Goal: Leave review/rating

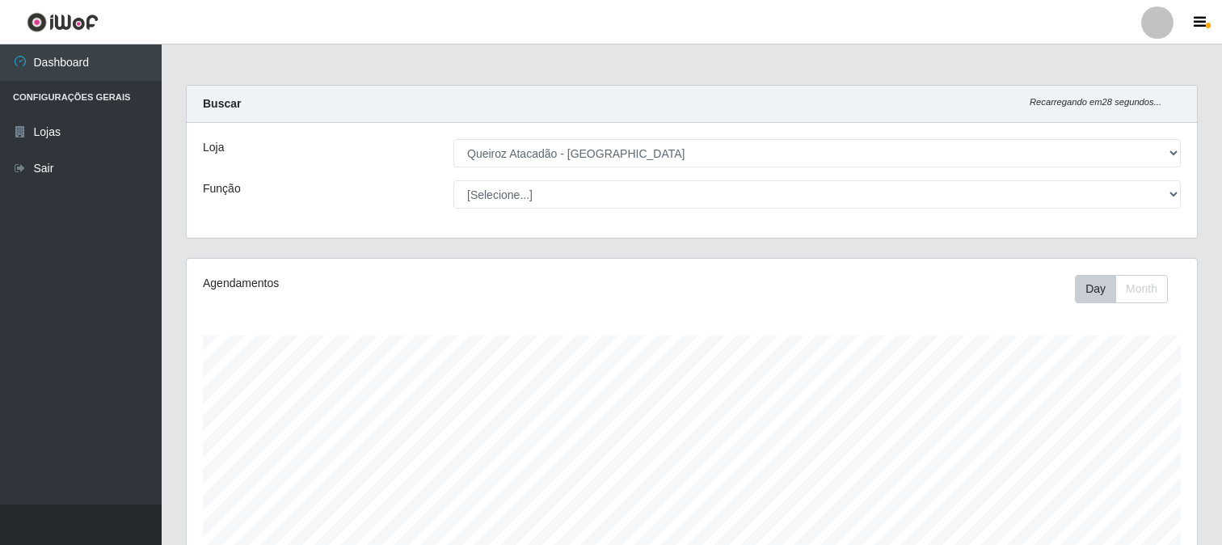
select select "464"
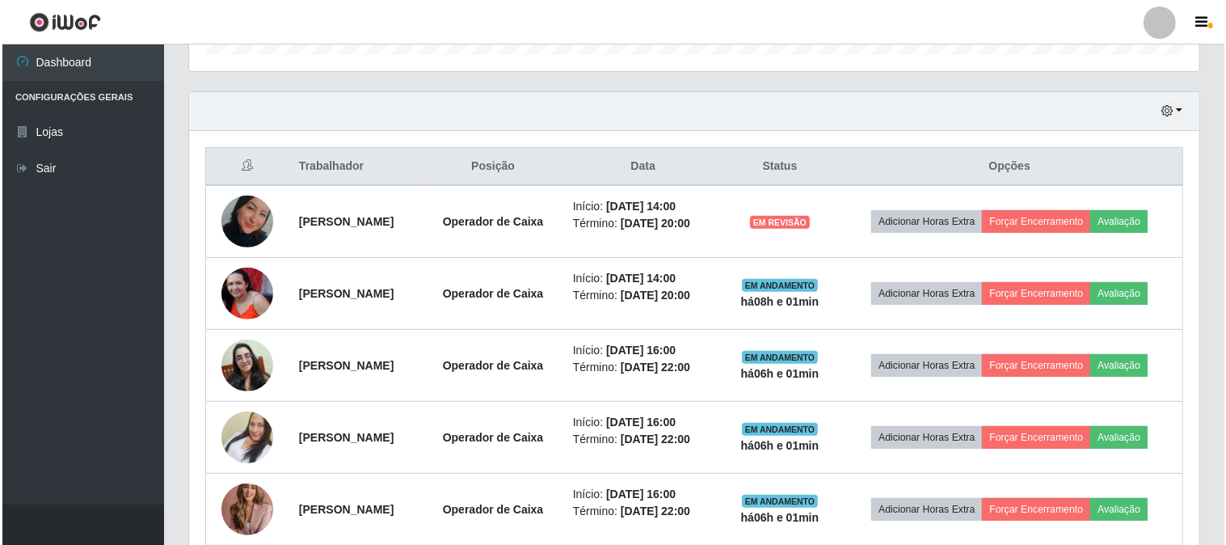
scroll to position [643, 0]
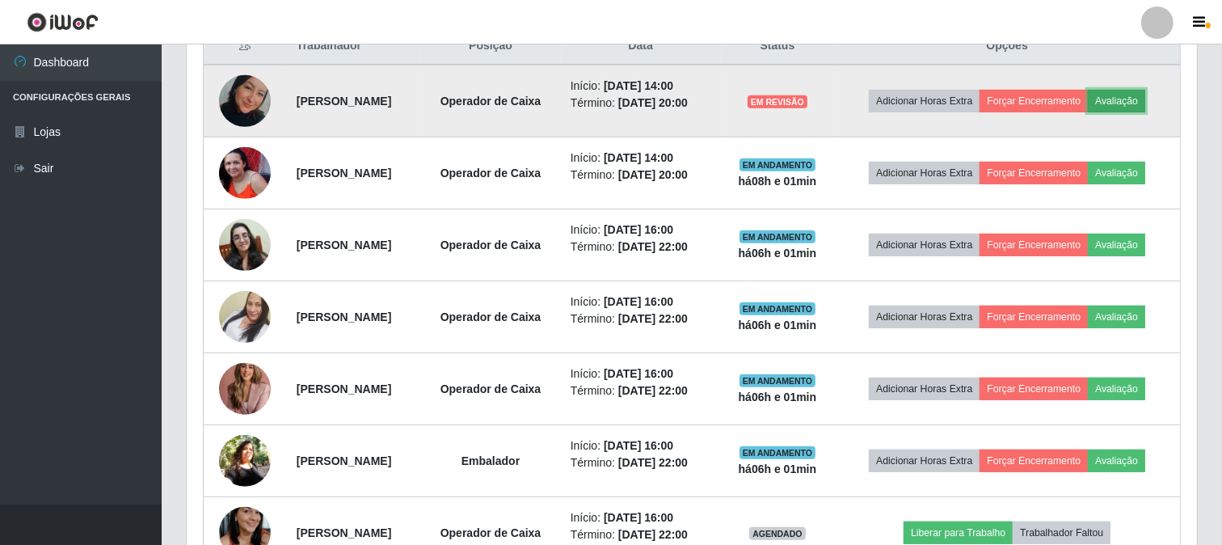
click at [1087, 112] on button "Avaliação" at bounding box center [1115, 101] width 57 height 23
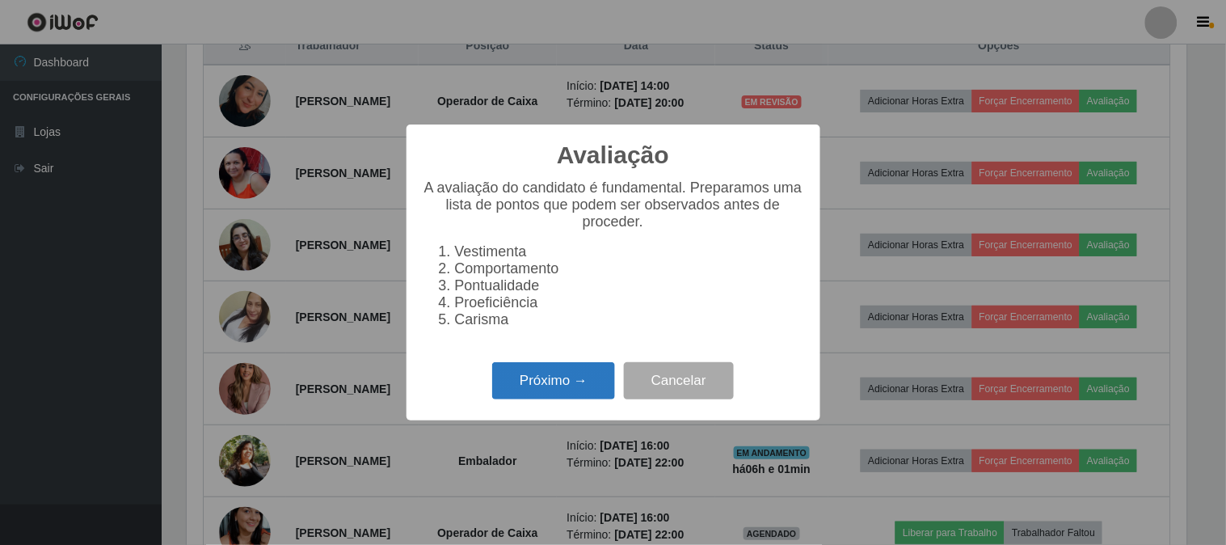
click at [544, 376] on button "Próximo →" at bounding box center [553, 381] width 123 height 38
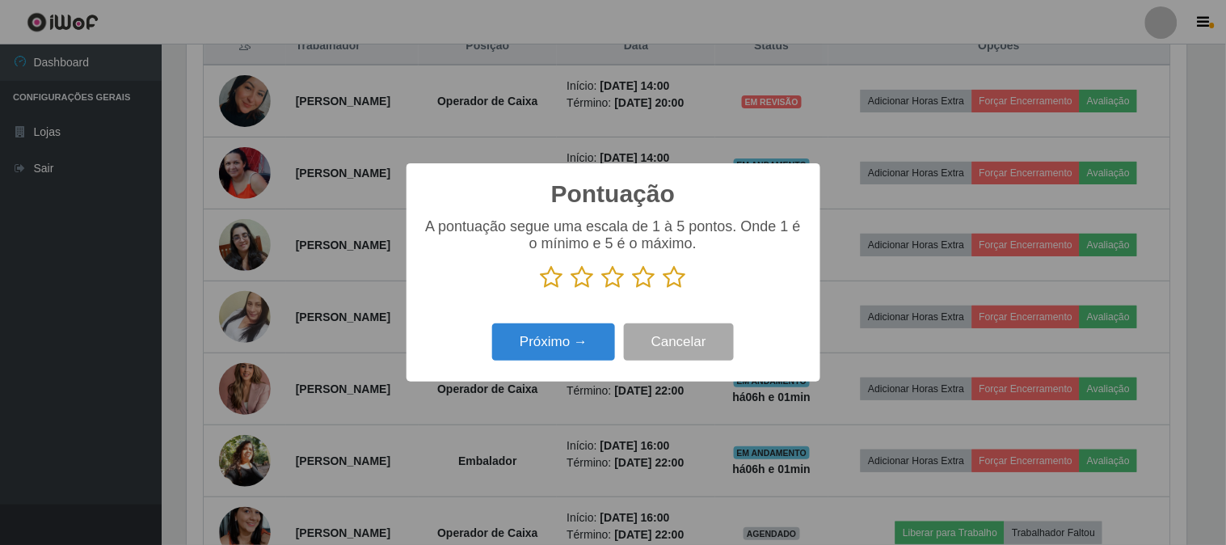
scroll to position [807539, 806874]
click at [671, 278] on icon at bounding box center [674, 277] width 23 height 24
click at [663, 289] on input "radio" at bounding box center [663, 289] width 0 height 0
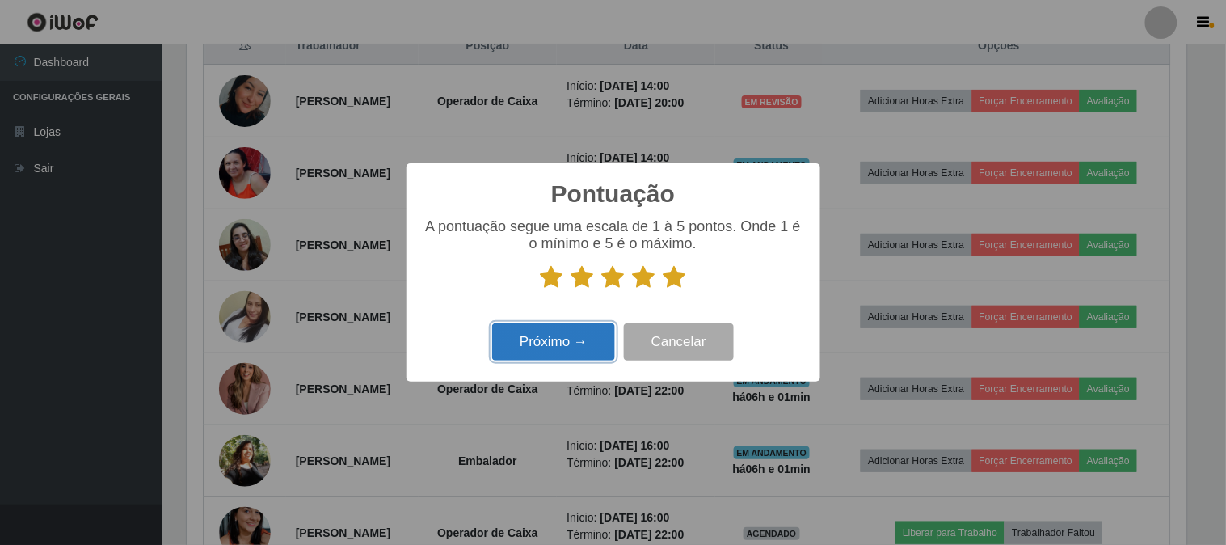
click at [530, 347] on button "Próximo →" at bounding box center [553, 342] width 123 height 38
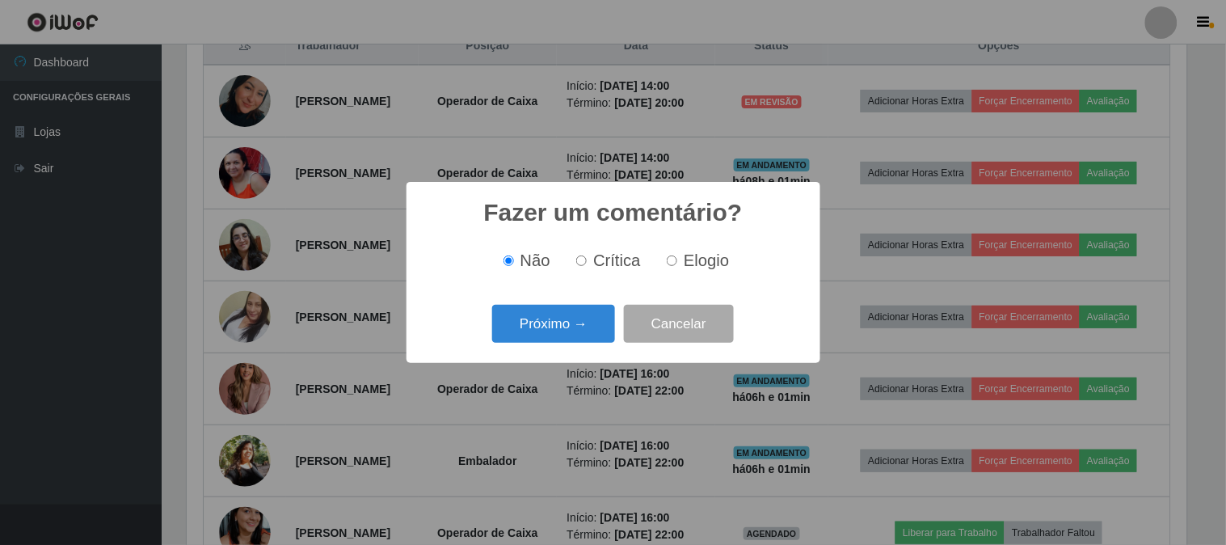
click at [679, 268] on label "Elogio" at bounding box center [694, 260] width 69 height 19
click at [677, 266] on input "Elogio" at bounding box center [671, 260] width 11 height 11
radio input "true"
click at [490, 353] on div "Fazer um comentário? × Não Crítica Elogio Próximo → Cancelar" at bounding box center [613, 272] width 414 height 181
click at [528, 339] on button "Próximo →" at bounding box center [553, 324] width 123 height 38
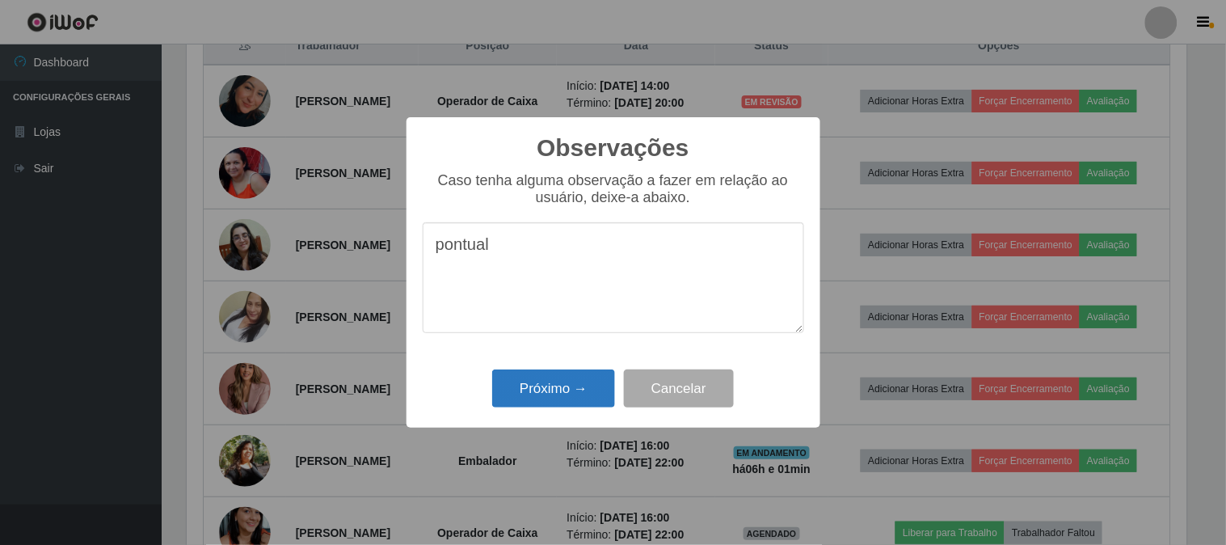
type textarea "pontual"
click at [561, 404] on button "Próximo →" at bounding box center [553, 388] width 123 height 38
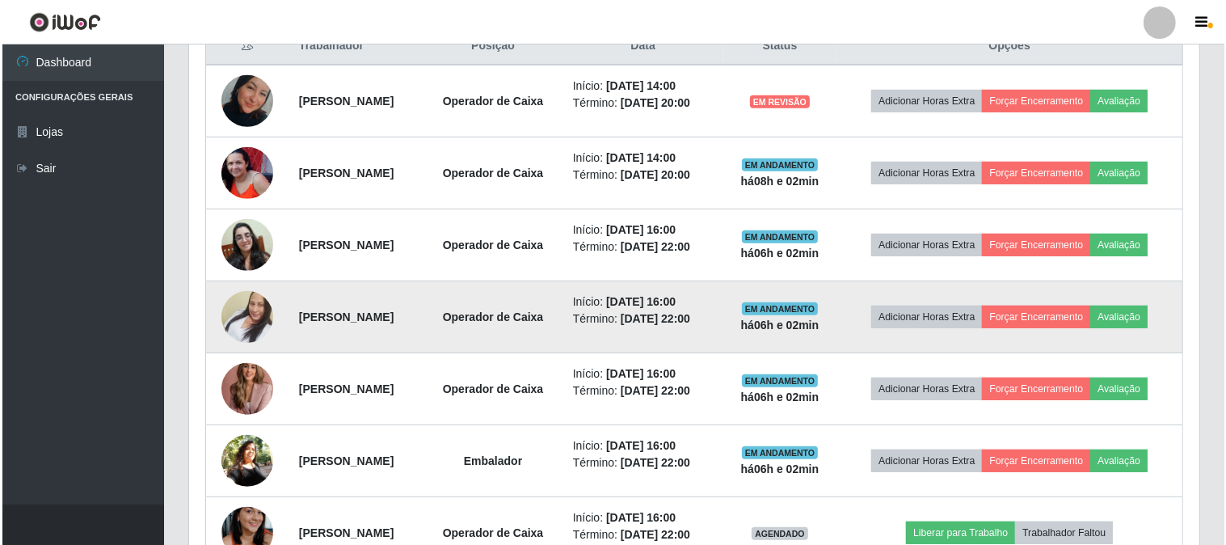
scroll to position [334, 1010]
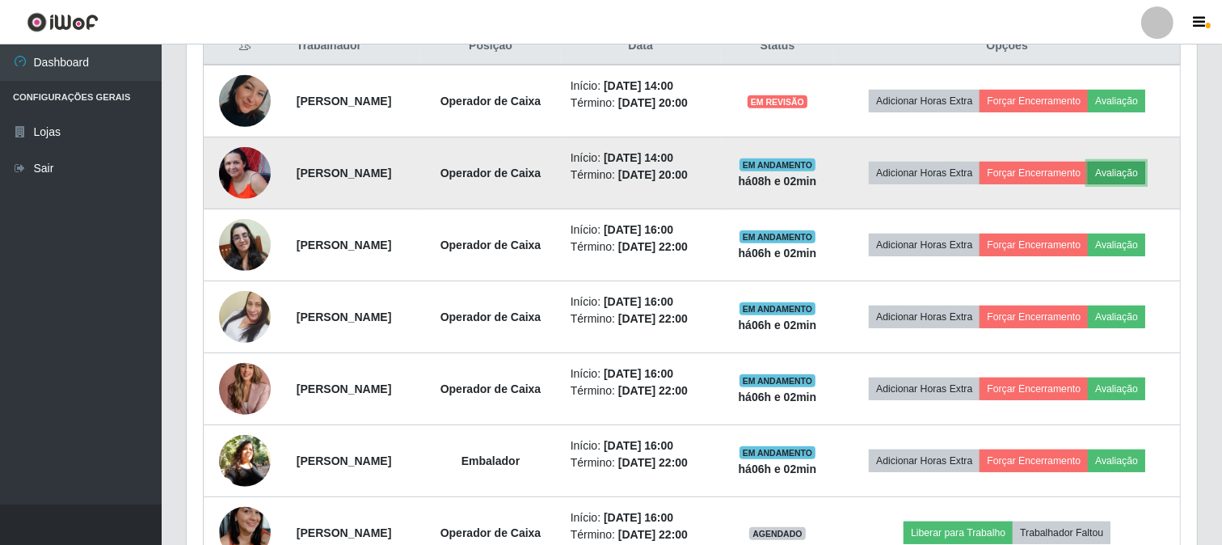
click at [1087, 184] on button "Avaliação" at bounding box center [1115, 173] width 57 height 23
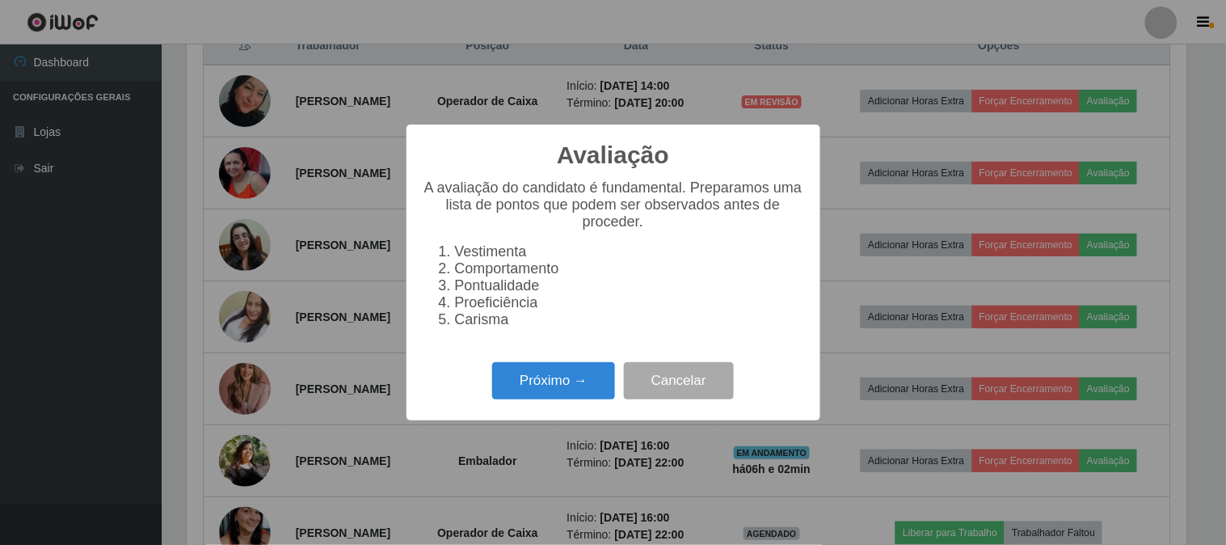
scroll to position [334, 999]
click at [556, 403] on div "Próximo → Cancelar" at bounding box center [613, 380] width 381 height 46
click at [554, 385] on button "Próximo →" at bounding box center [553, 381] width 123 height 38
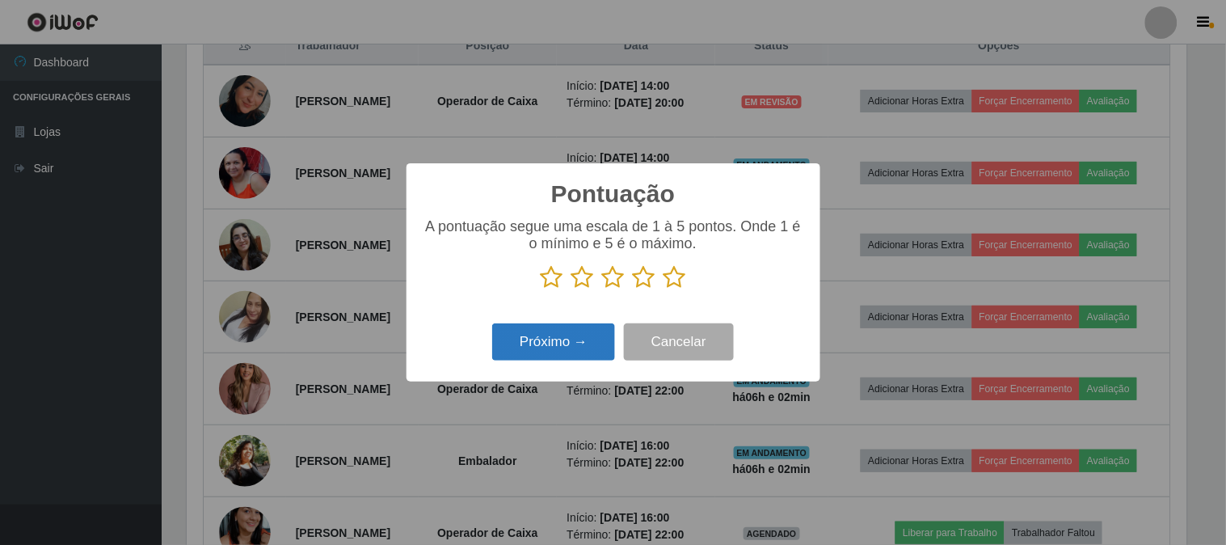
scroll to position [807539, 806874]
click at [675, 280] on icon at bounding box center [674, 277] width 23 height 24
click at [663, 289] on input "radio" at bounding box center [663, 289] width 0 height 0
click at [566, 343] on button "Próximo →" at bounding box center [553, 342] width 123 height 38
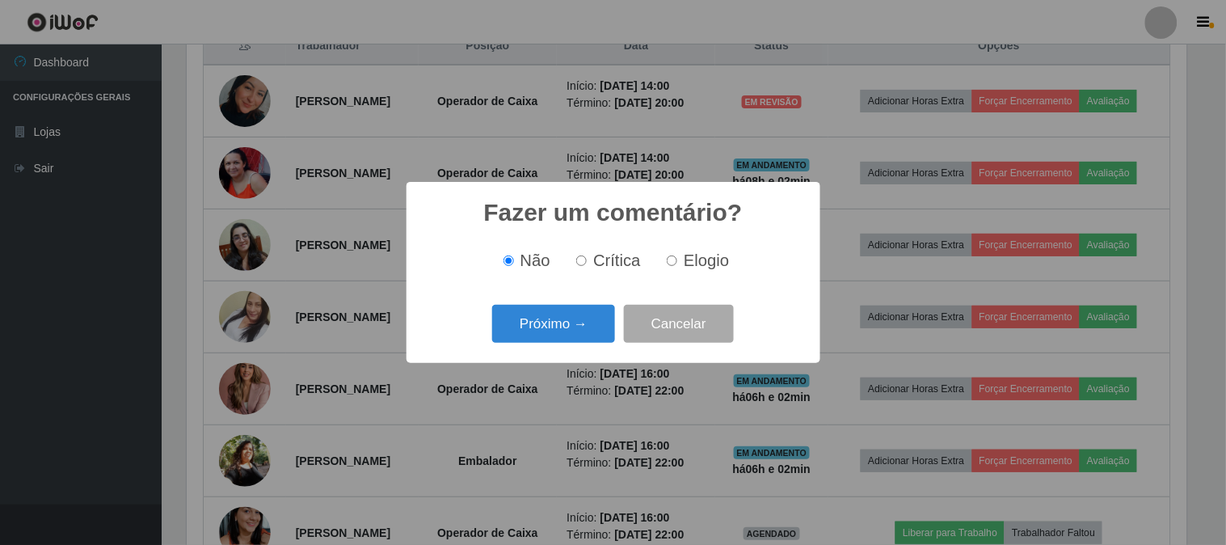
click at [676, 260] on label "Elogio" at bounding box center [694, 260] width 69 height 19
click at [676, 260] on input "Elogio" at bounding box center [671, 260] width 11 height 11
radio input "true"
click at [563, 330] on button "Próximo →" at bounding box center [553, 324] width 123 height 38
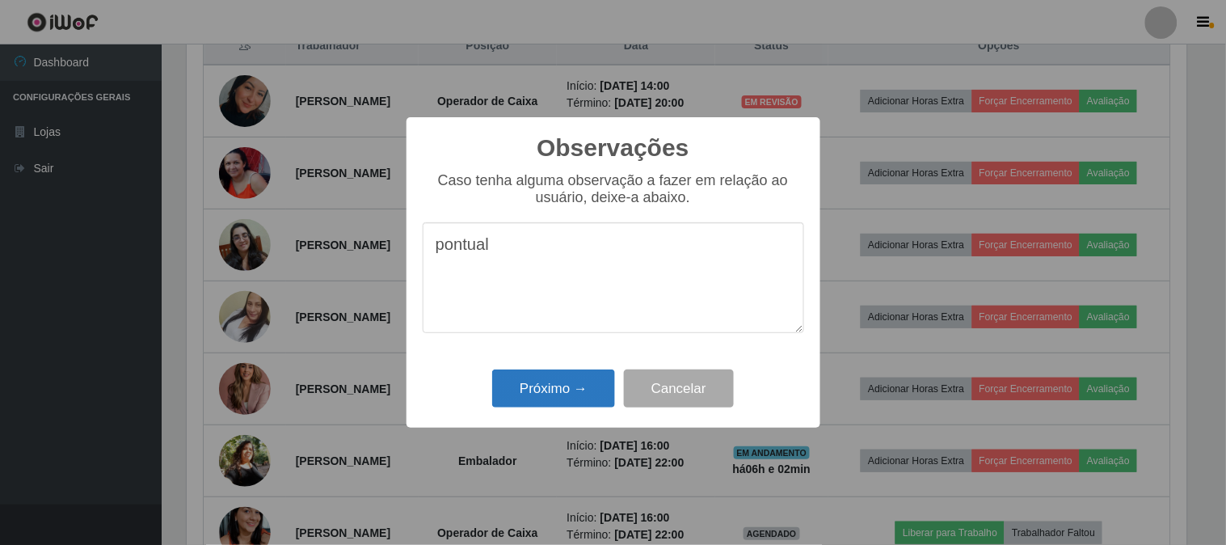
type textarea "pontual"
click at [567, 397] on button "Próximo →" at bounding box center [553, 388] width 123 height 38
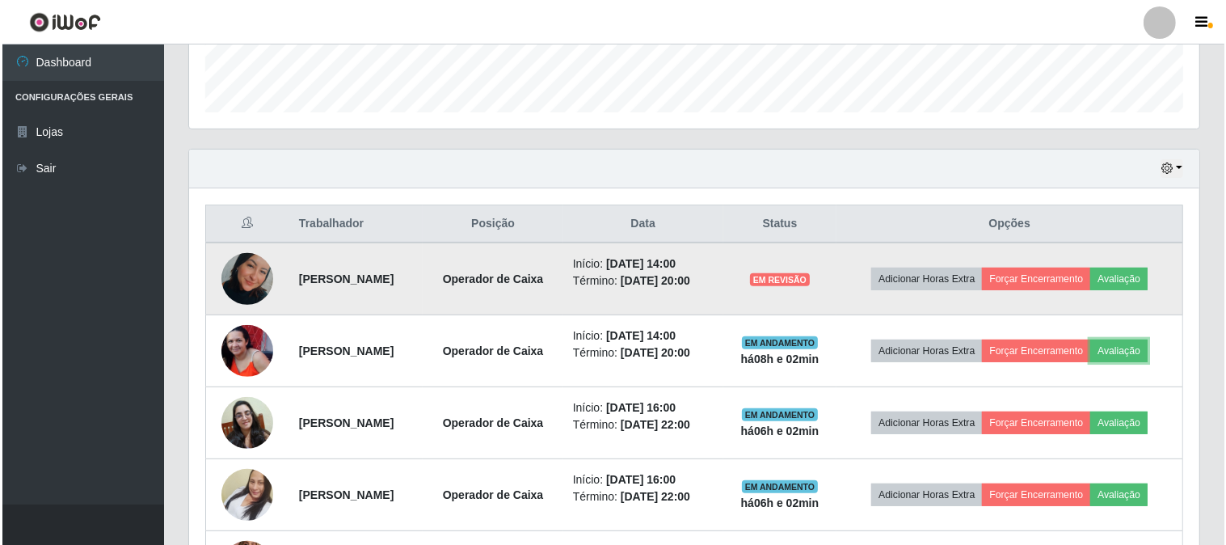
scroll to position [464, 0]
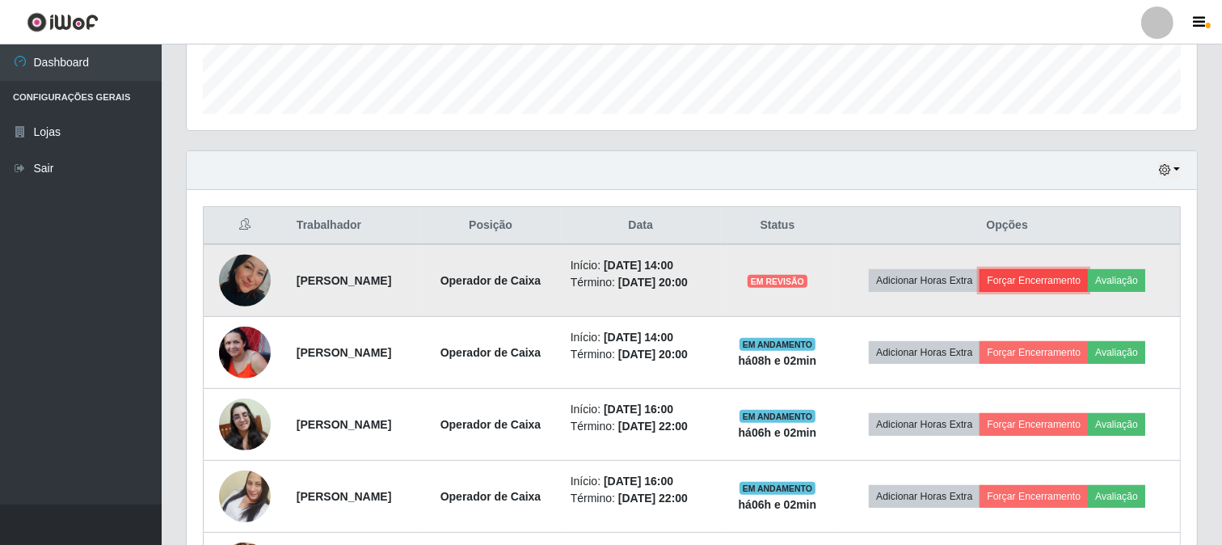
click at [1084, 269] on button "Forçar Encerramento" at bounding box center [1033, 280] width 108 height 23
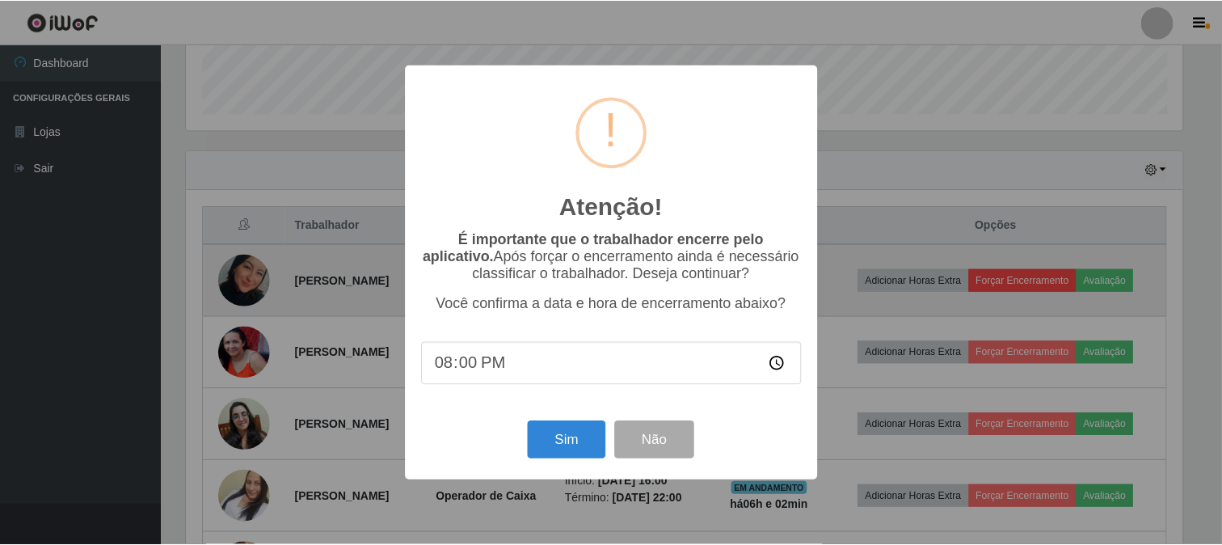
scroll to position [334, 999]
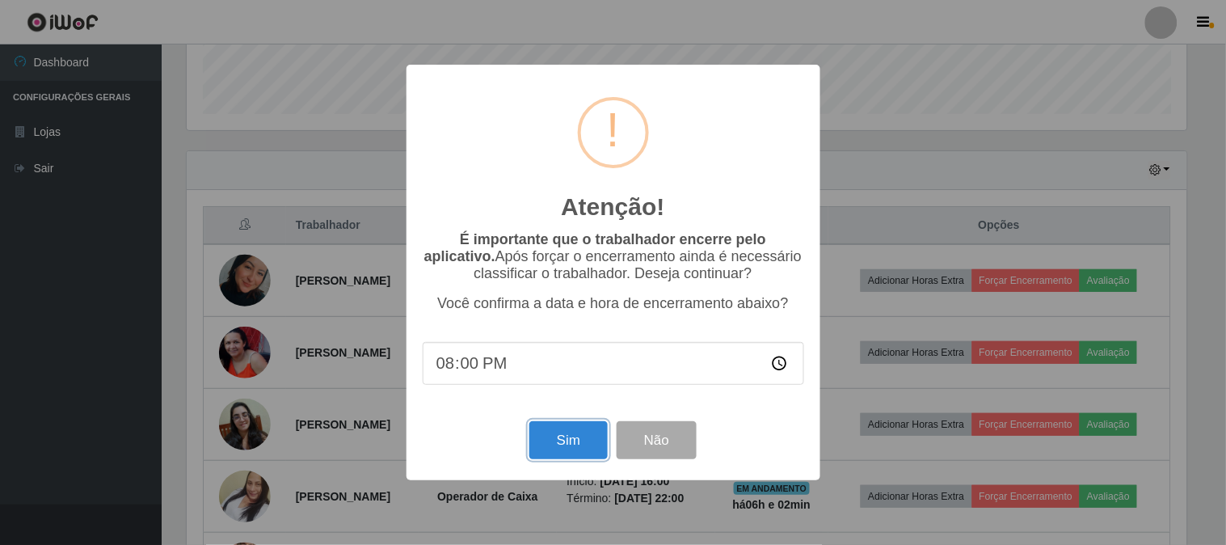
drag, startPoint x: 552, startPoint y: 442, endPoint x: 570, endPoint y: 439, distance: 18.9
click at [553, 442] on button "Sim" at bounding box center [568, 440] width 78 height 38
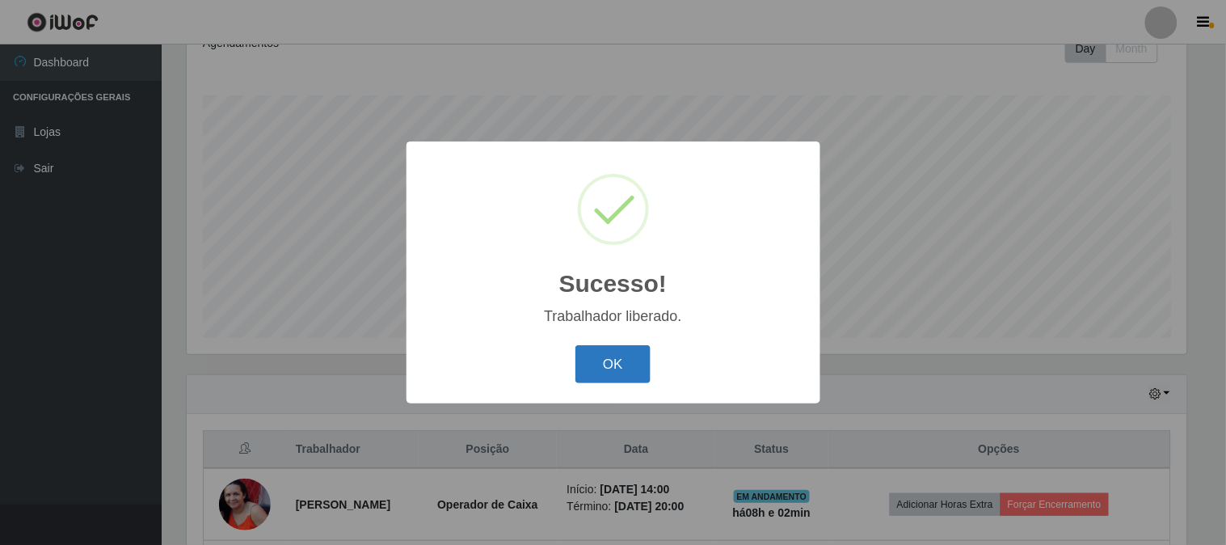
click at [615, 370] on button "OK" at bounding box center [612, 364] width 75 height 38
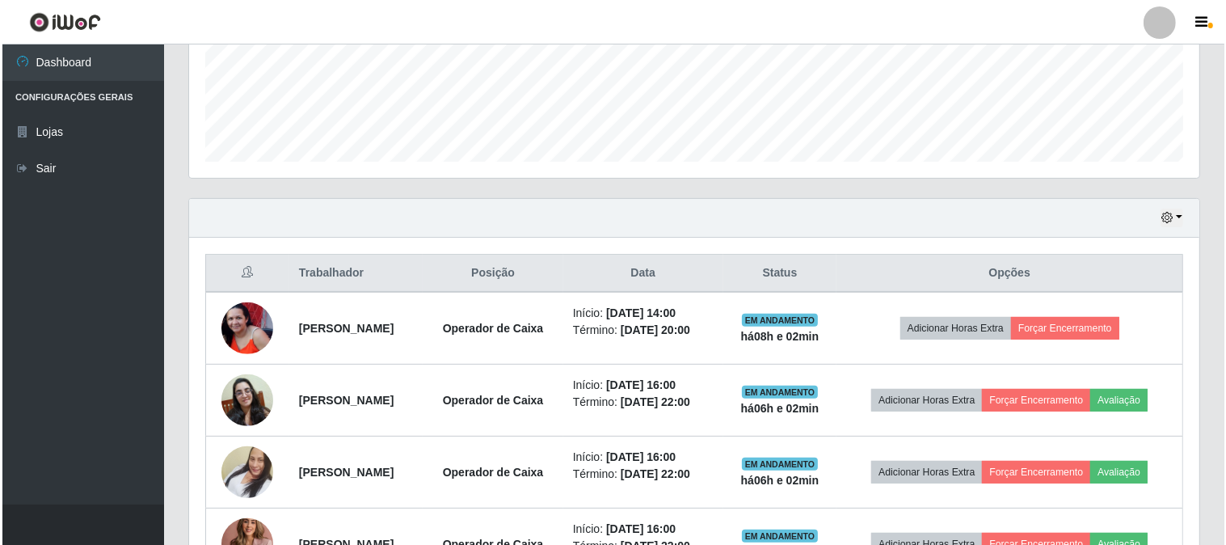
scroll to position [510, 0]
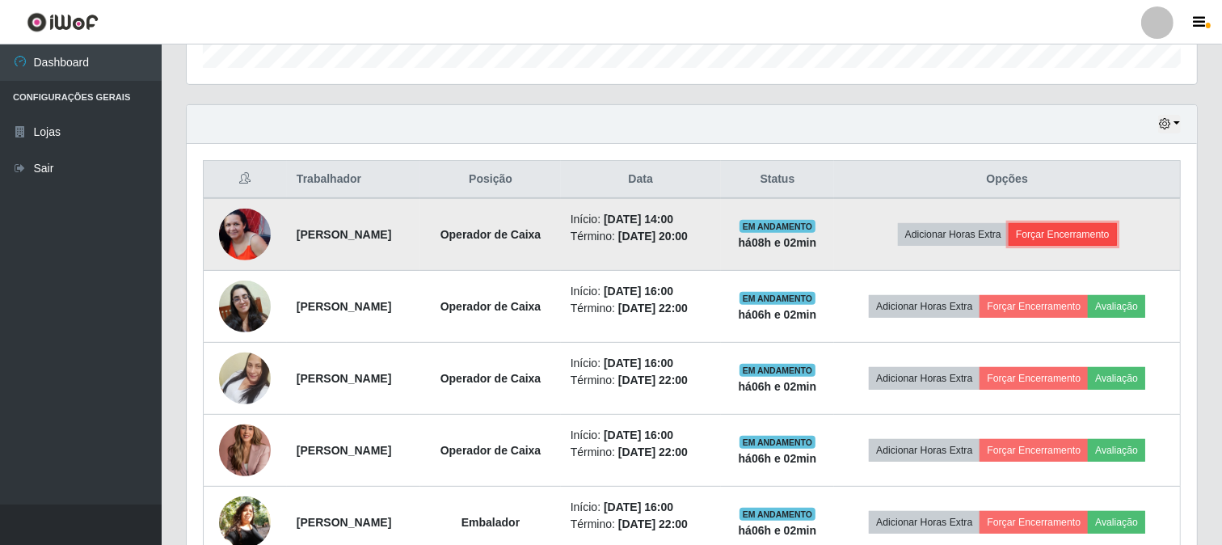
click at [1095, 235] on button "Forçar Encerramento" at bounding box center [1062, 234] width 108 height 23
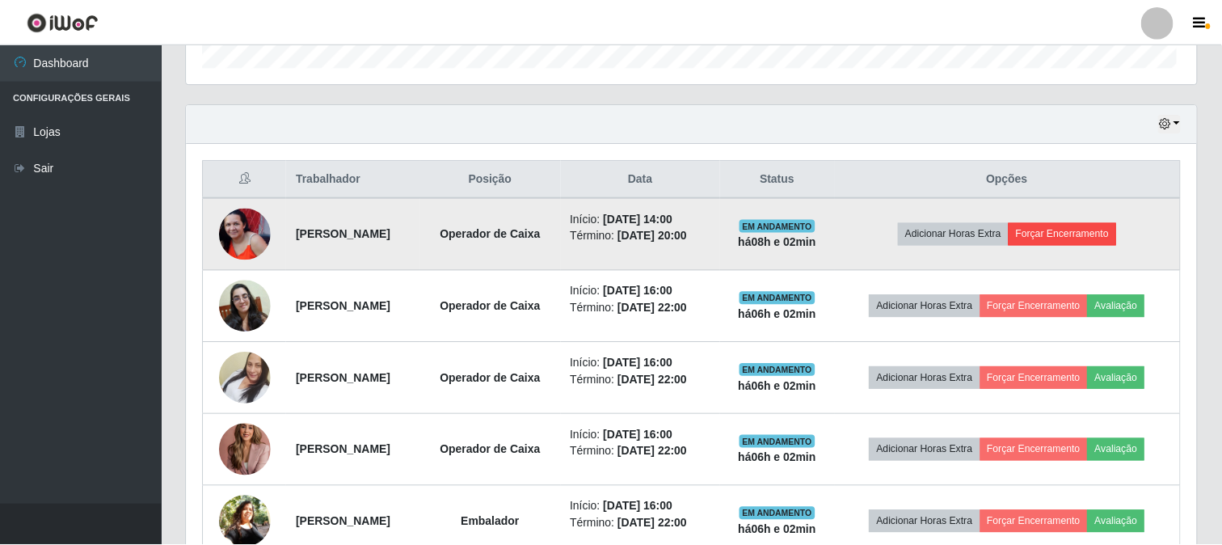
scroll to position [0, 0]
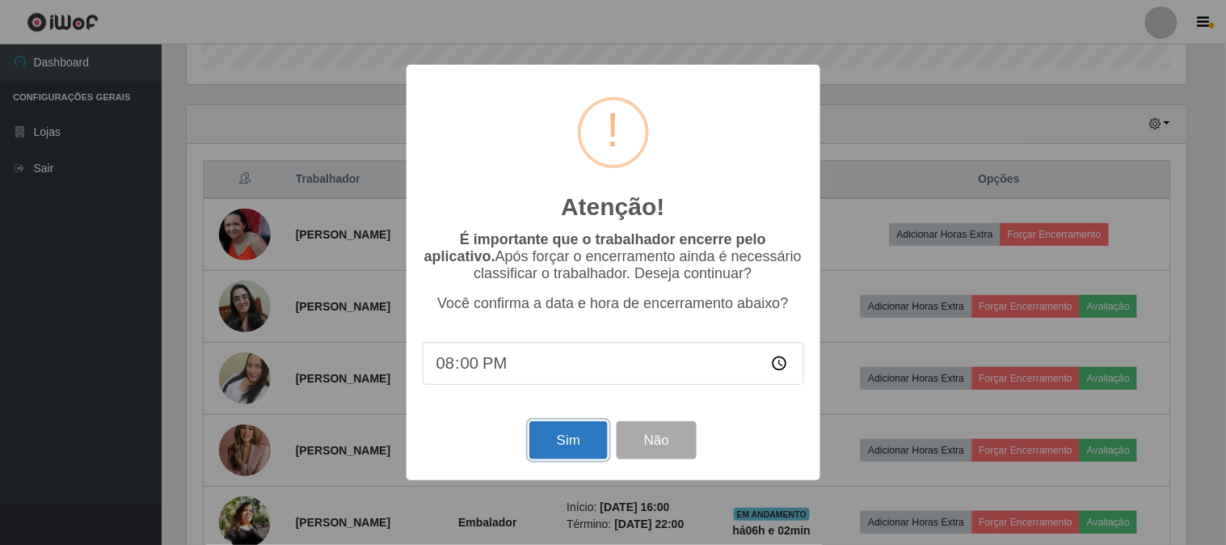
click at [549, 446] on button "Sim" at bounding box center [568, 440] width 78 height 38
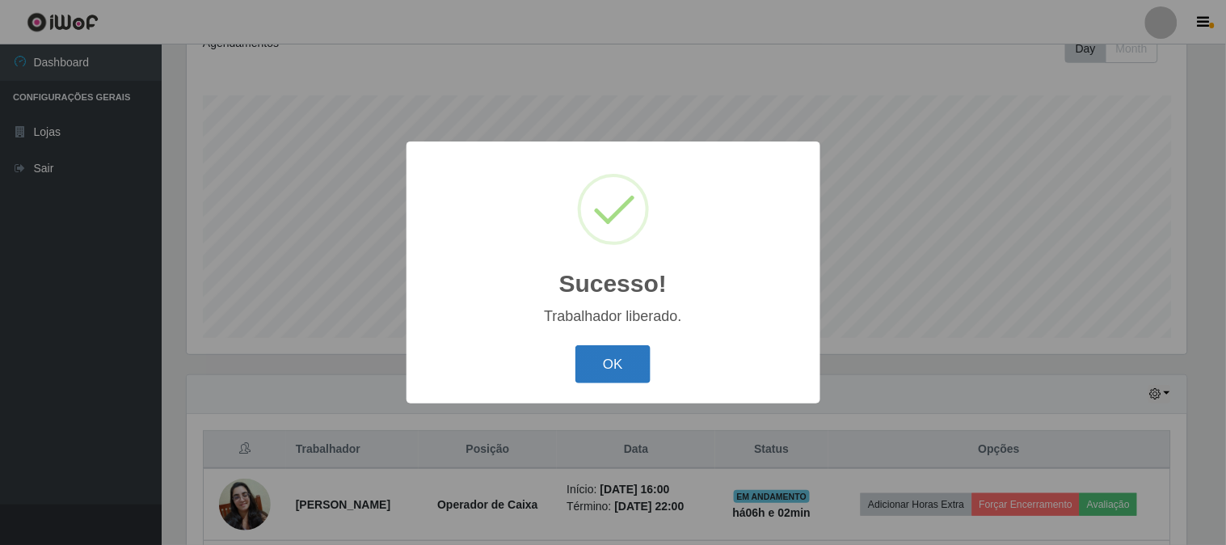
click at [623, 357] on button "OK" at bounding box center [612, 364] width 75 height 38
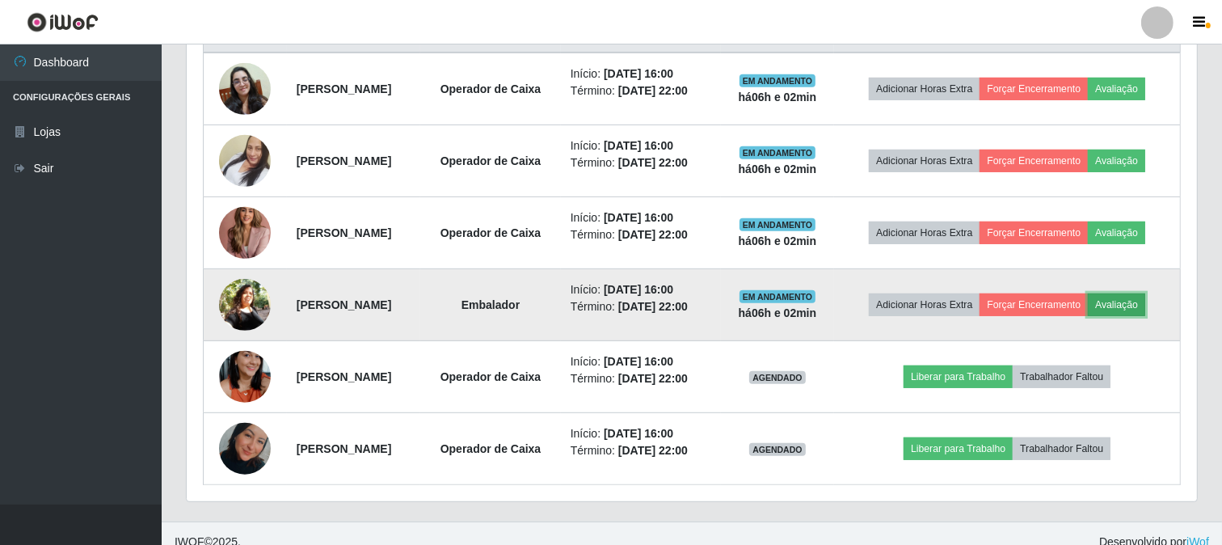
click at [1087, 316] on button "Avaliação" at bounding box center [1115, 304] width 57 height 23
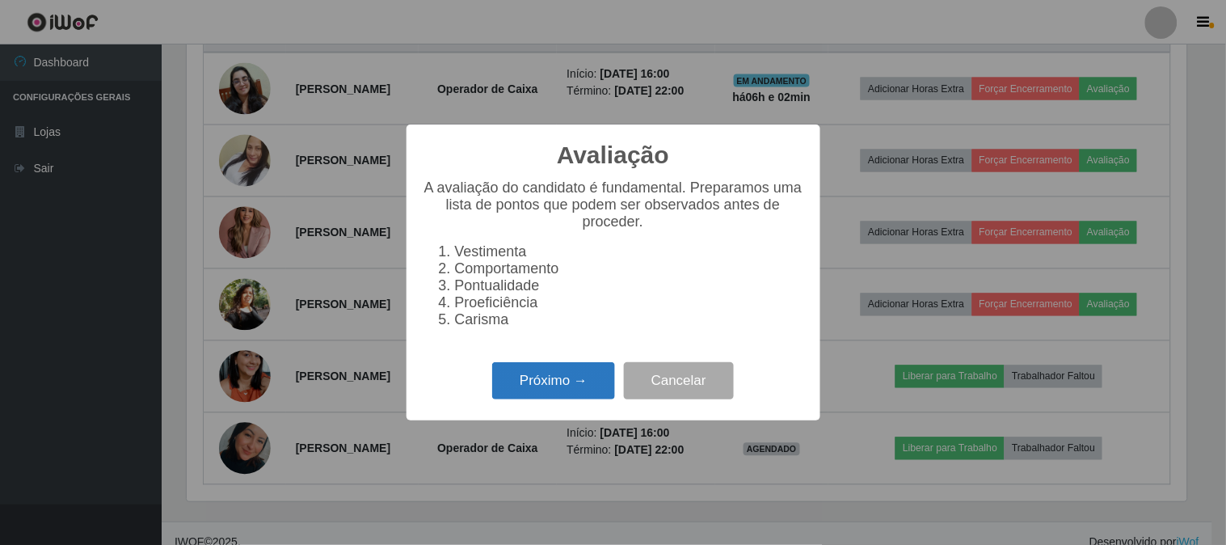
click at [533, 398] on button "Próximo →" at bounding box center [553, 381] width 123 height 38
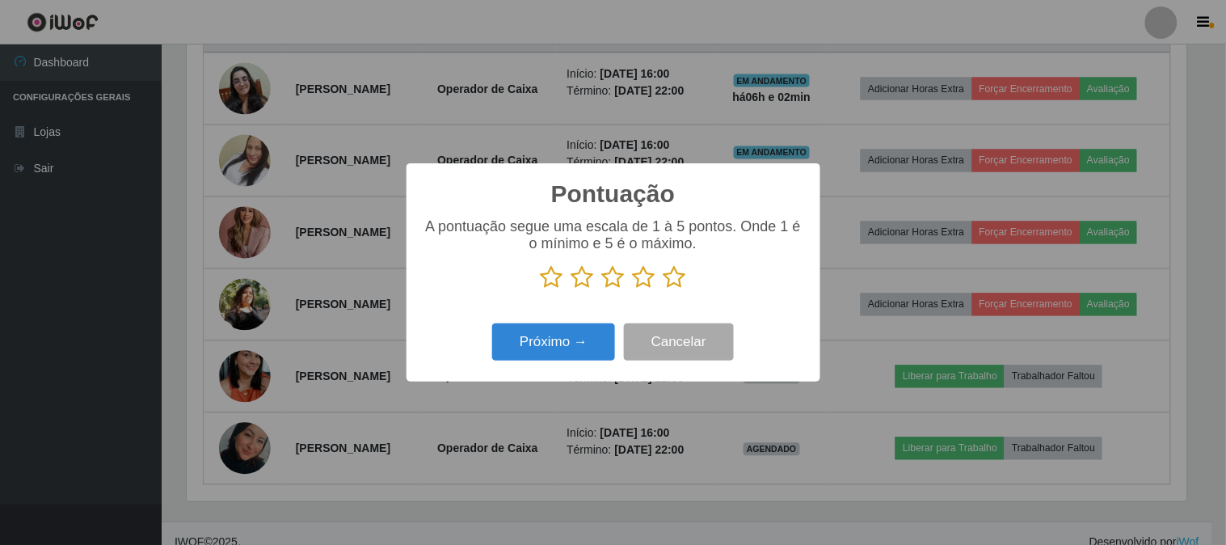
click at [679, 287] on icon at bounding box center [674, 277] width 23 height 24
click at [663, 289] on input "radio" at bounding box center [663, 289] width 0 height 0
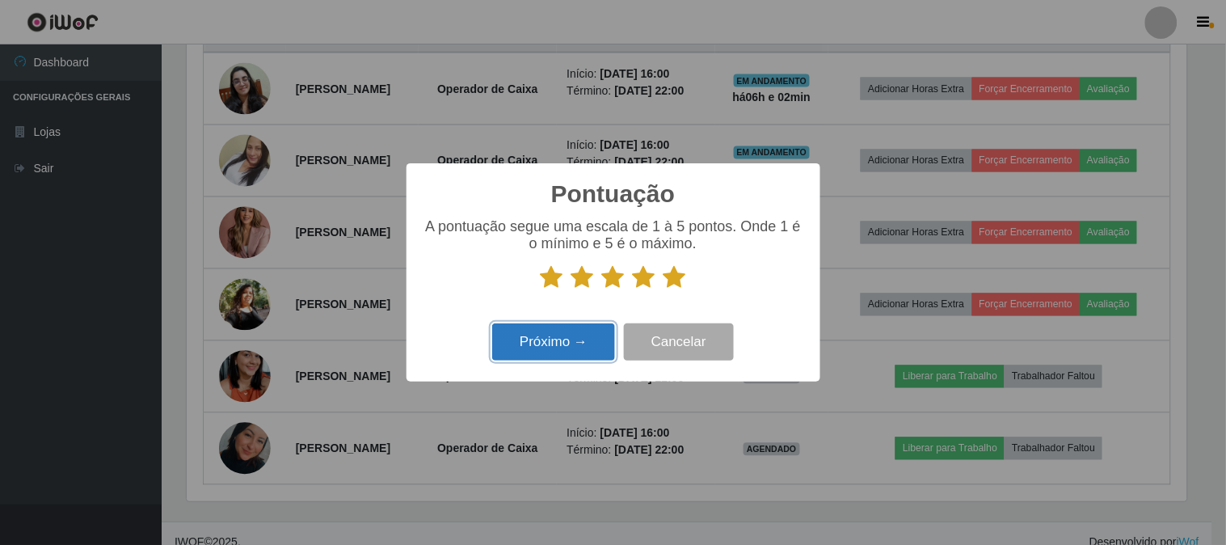
click at [552, 333] on button "Próximo →" at bounding box center [553, 342] width 123 height 38
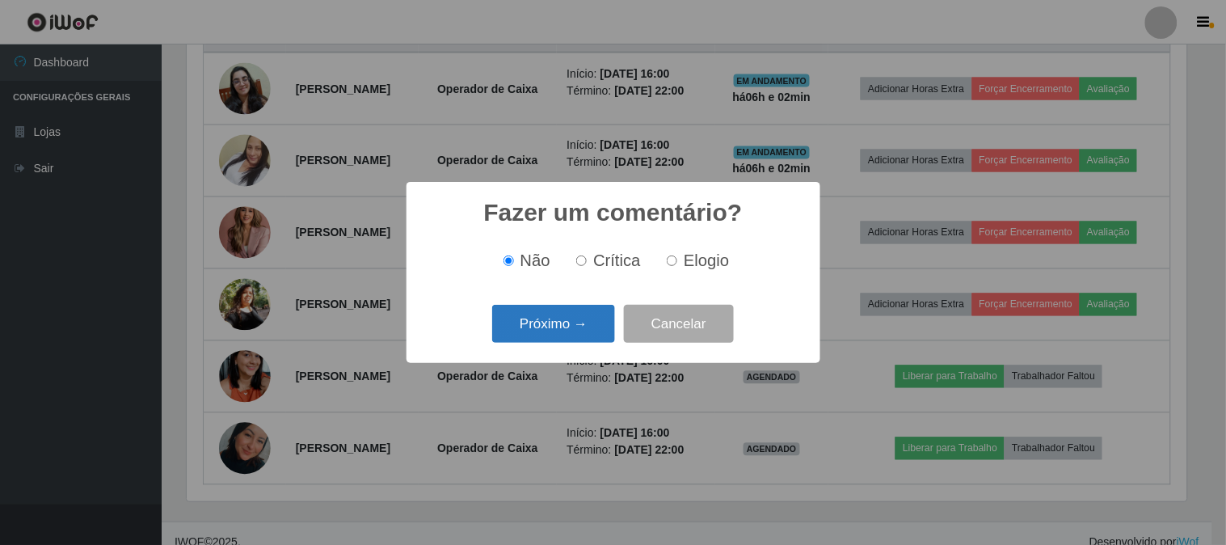
drag, startPoint x: 675, startPoint y: 263, endPoint x: 578, endPoint y: 315, distance: 109.5
click at [674, 263] on input "Elogio" at bounding box center [671, 260] width 11 height 11
radio input "true"
click at [567, 321] on button "Próximo →" at bounding box center [553, 324] width 123 height 38
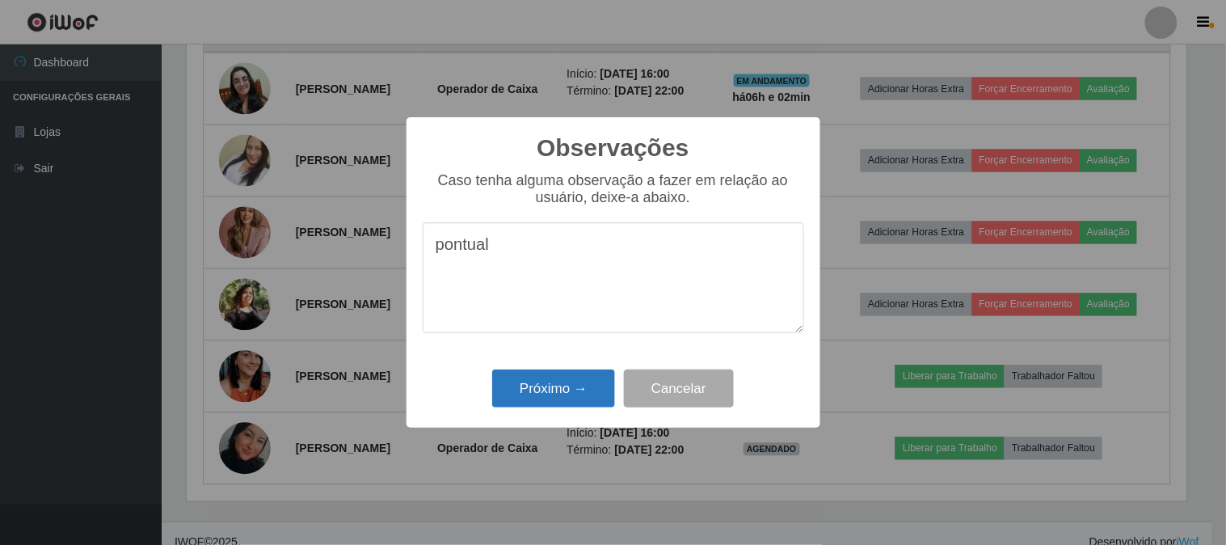
type textarea "pontual"
click at [555, 383] on button "Próximo →" at bounding box center [553, 388] width 123 height 38
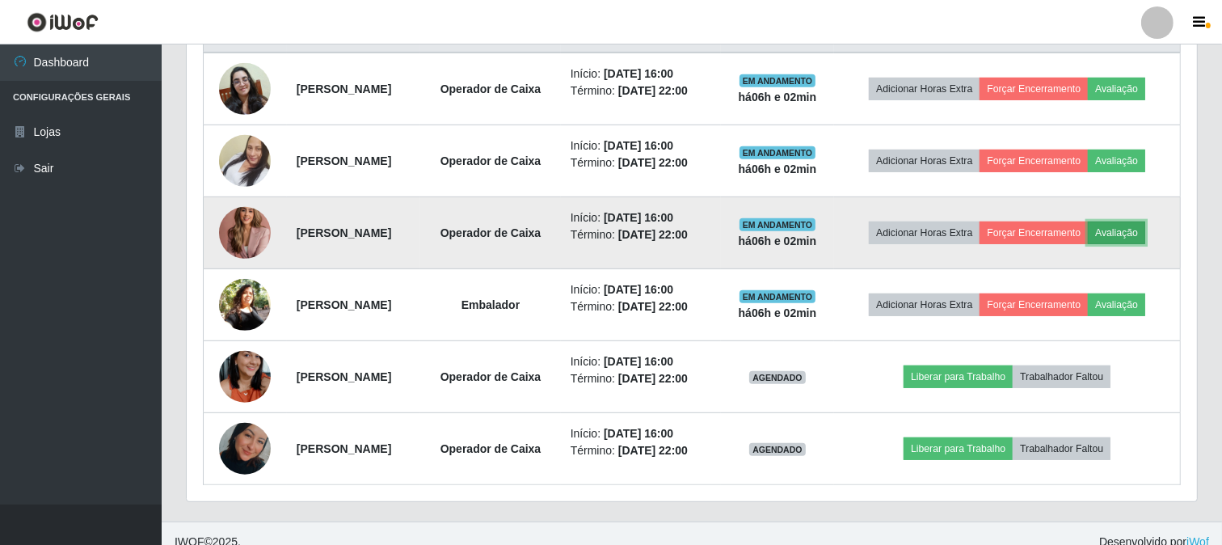
click at [1087, 244] on button "Avaliação" at bounding box center [1115, 232] width 57 height 23
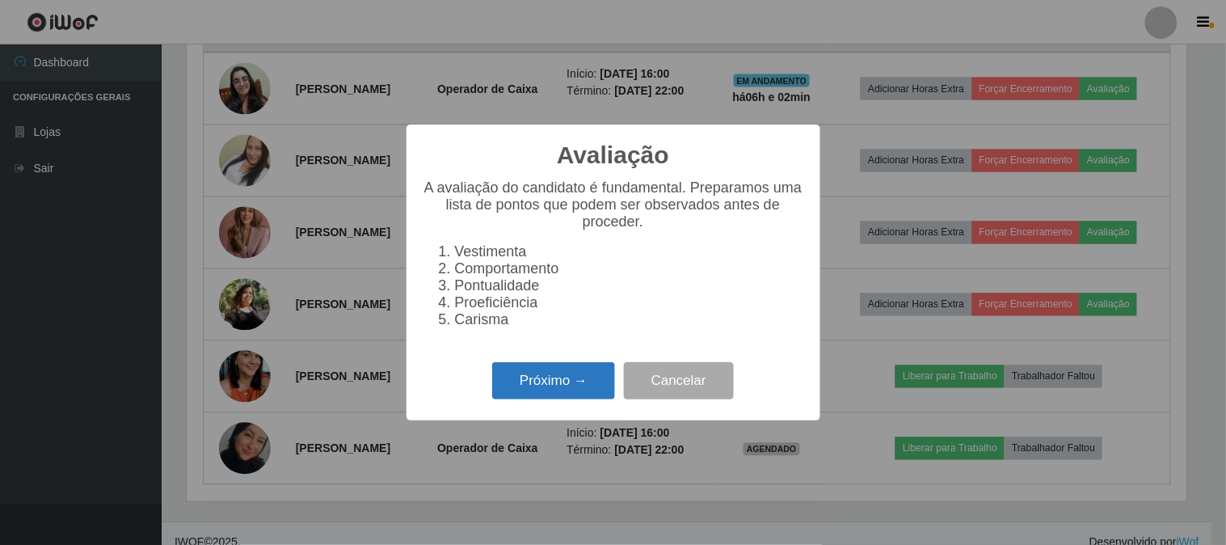
click at [494, 384] on button "Próximo →" at bounding box center [553, 381] width 123 height 38
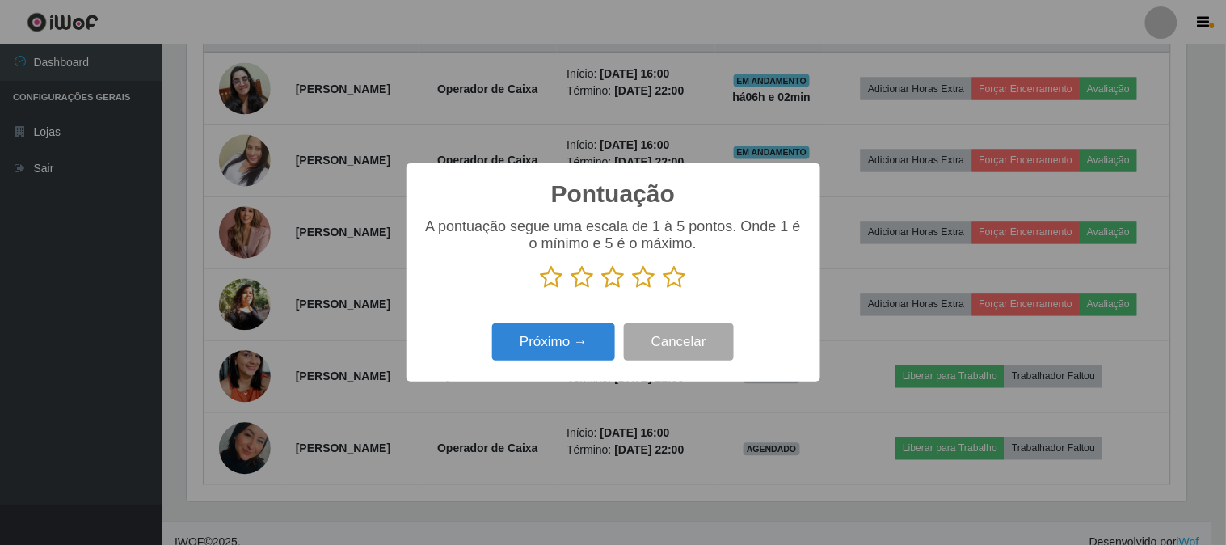
click at [666, 278] on icon at bounding box center [674, 277] width 23 height 24
click at [663, 289] on input "radio" at bounding box center [663, 289] width 0 height 0
click at [579, 326] on div "Próximo → Cancelar" at bounding box center [613, 341] width 381 height 46
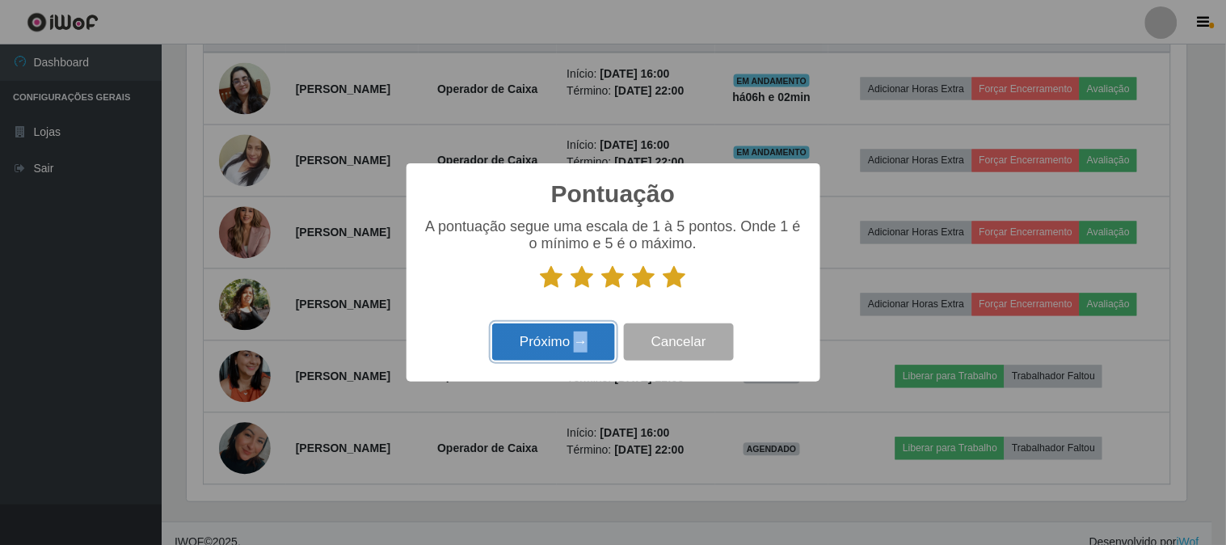
click at [578, 331] on button "Próximo →" at bounding box center [553, 342] width 123 height 38
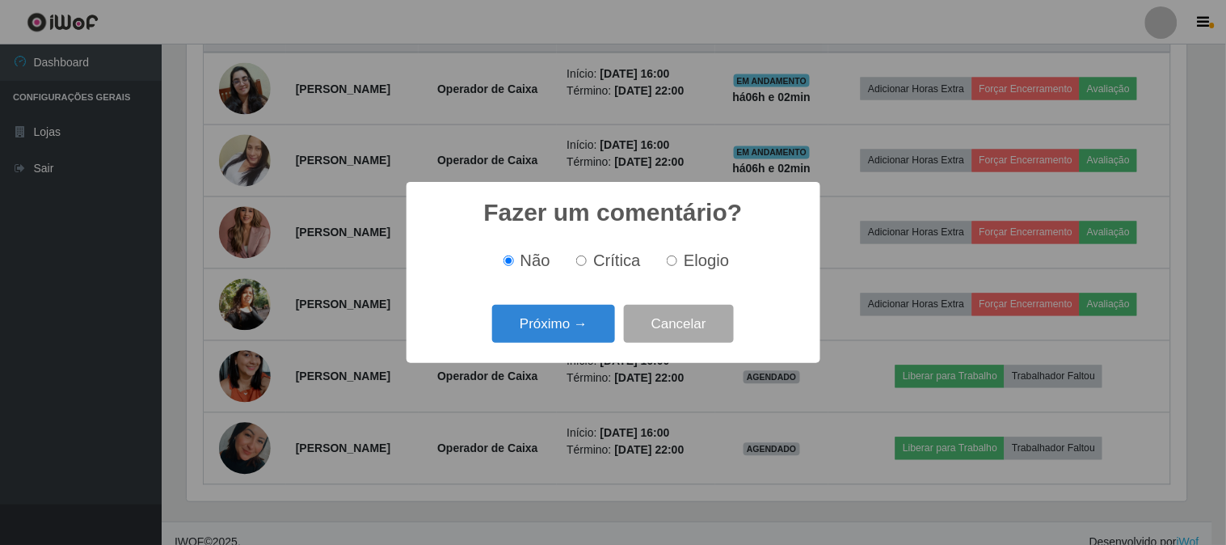
click at [675, 270] on label "Elogio" at bounding box center [694, 260] width 69 height 19
click at [675, 266] on input "Elogio" at bounding box center [671, 260] width 11 height 11
radio input "true"
click at [536, 357] on div "Fazer um comentário? × Não Crítica Elogio Próximo → Cancelar" at bounding box center [613, 272] width 414 height 181
click at [553, 323] on button "Próximo →" at bounding box center [553, 324] width 123 height 38
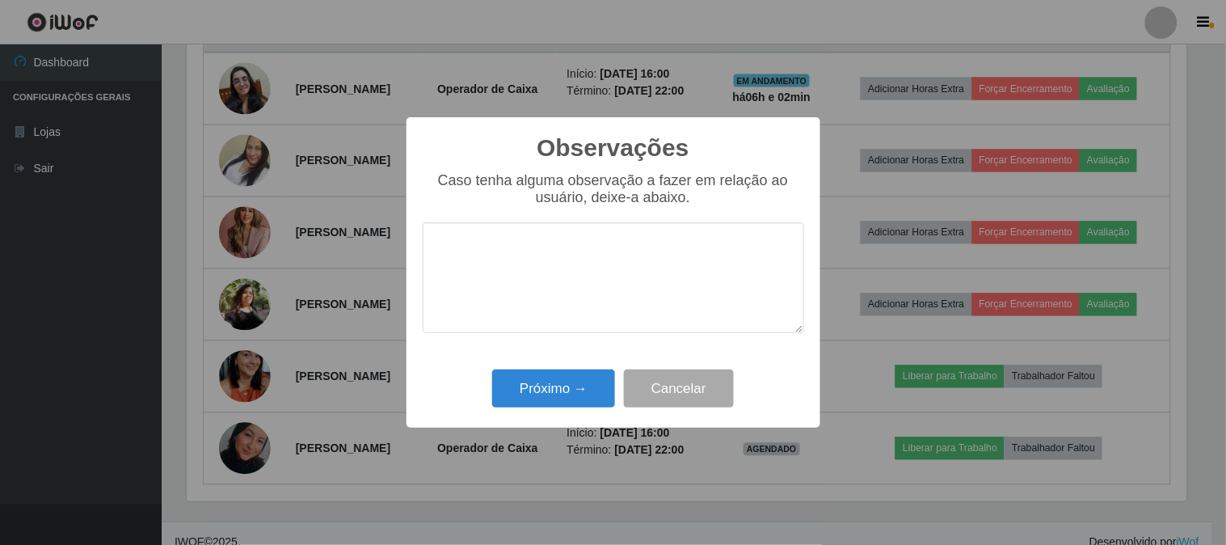
click at [602, 299] on textarea at bounding box center [613, 277] width 381 height 111
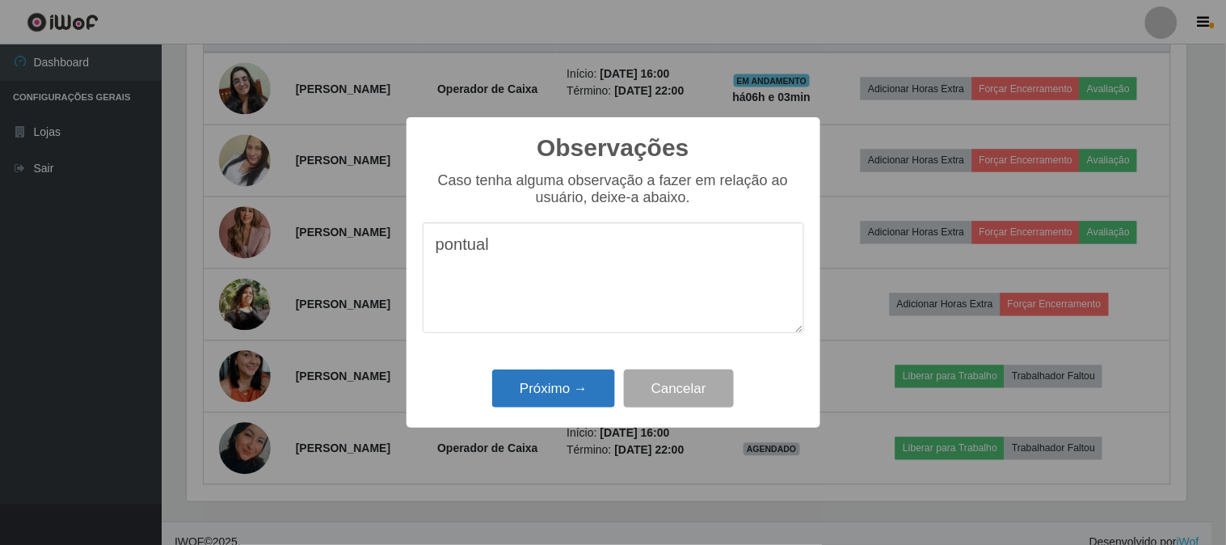
type textarea "pontual"
click at [585, 385] on button "Próximo →" at bounding box center [553, 388] width 123 height 38
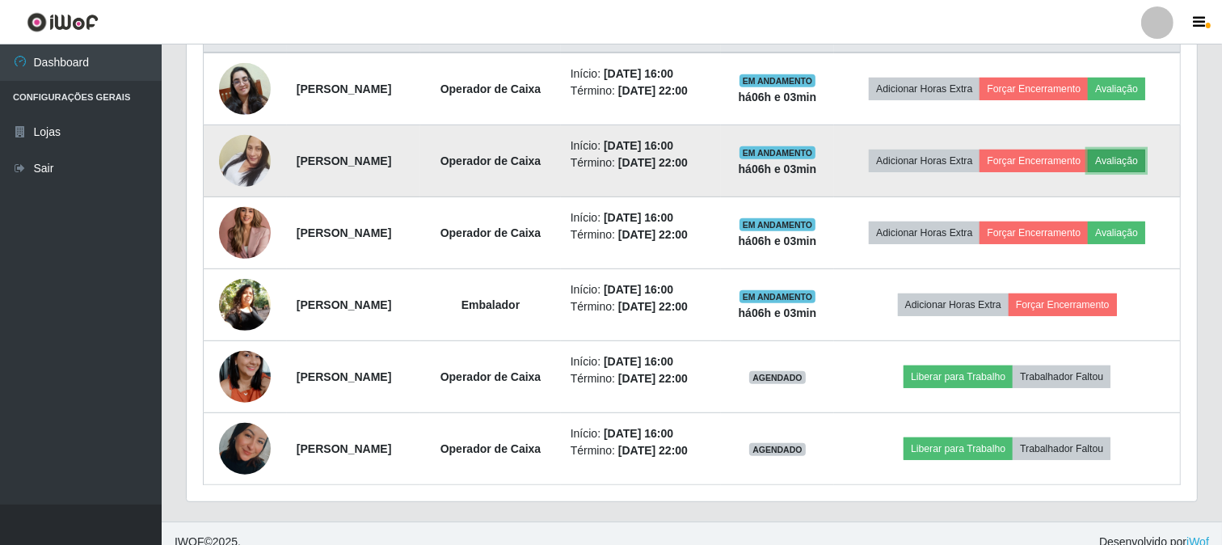
click at [1087, 172] on button "Avaliação" at bounding box center [1115, 160] width 57 height 23
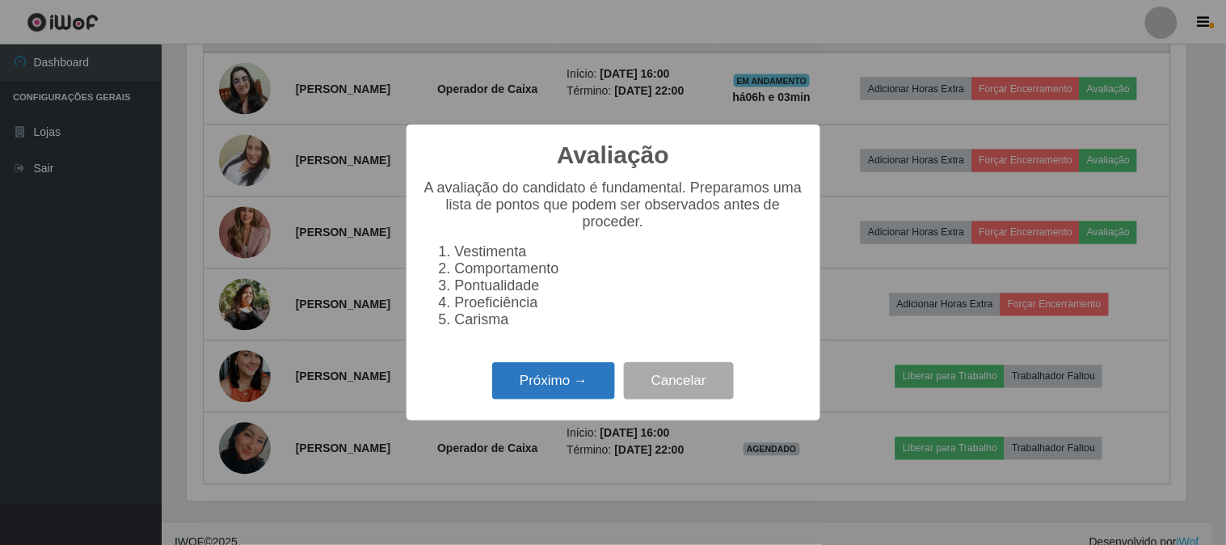
click at [556, 399] on button "Próximo →" at bounding box center [553, 381] width 123 height 38
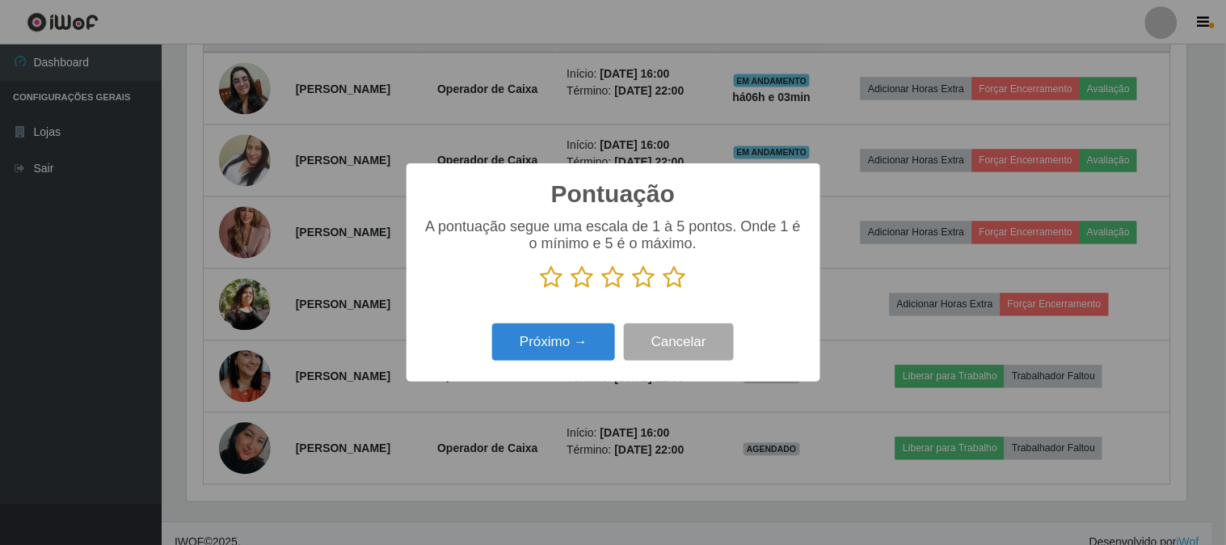
click at [671, 275] on icon at bounding box center [674, 277] width 23 height 24
click at [663, 289] on input "radio" at bounding box center [663, 289] width 0 height 0
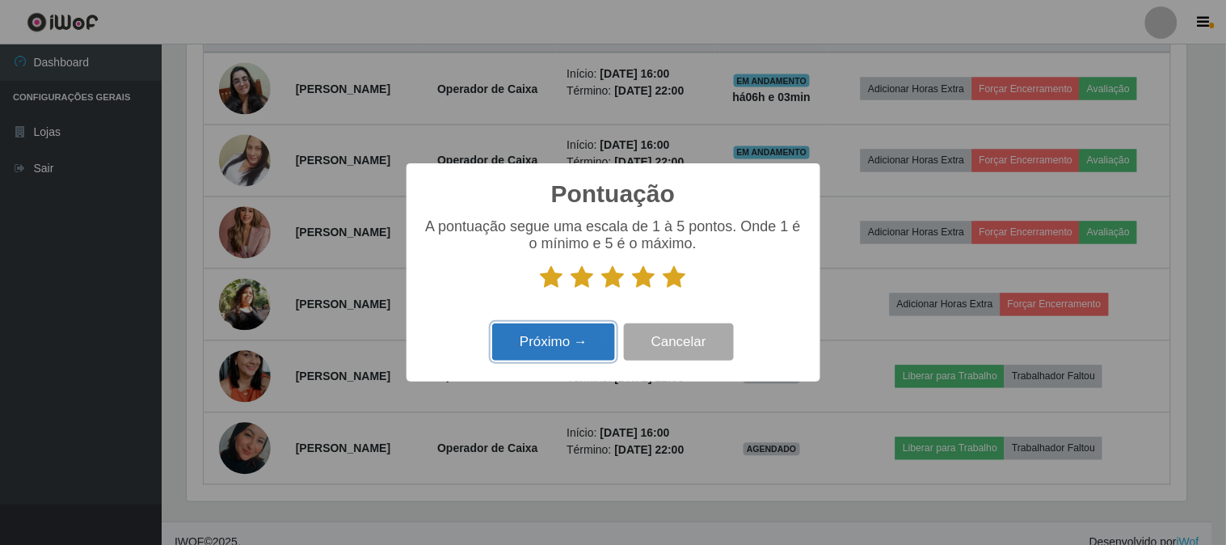
click at [542, 333] on button "Próximo →" at bounding box center [553, 342] width 123 height 38
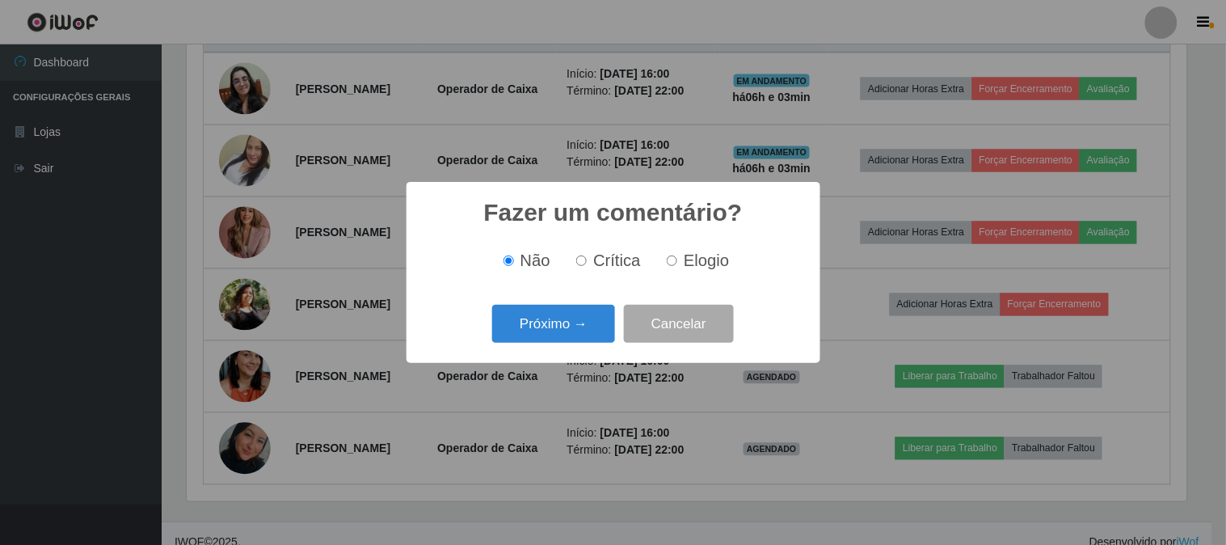
click at [676, 265] on label "Elogio" at bounding box center [694, 260] width 69 height 19
click at [676, 265] on input "Elogio" at bounding box center [671, 260] width 11 height 11
radio input "true"
click at [545, 322] on button "Próximo →" at bounding box center [553, 324] width 123 height 38
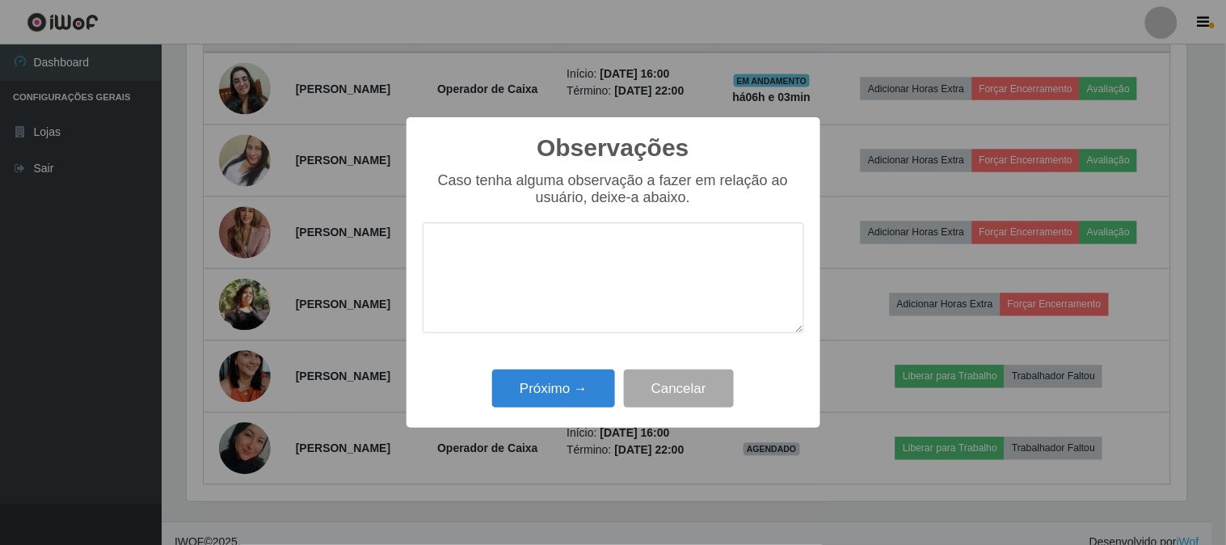
click at [607, 275] on textarea at bounding box center [613, 277] width 381 height 111
type textarea "pontual"
click at [545, 402] on button "Próximo →" at bounding box center [553, 388] width 123 height 38
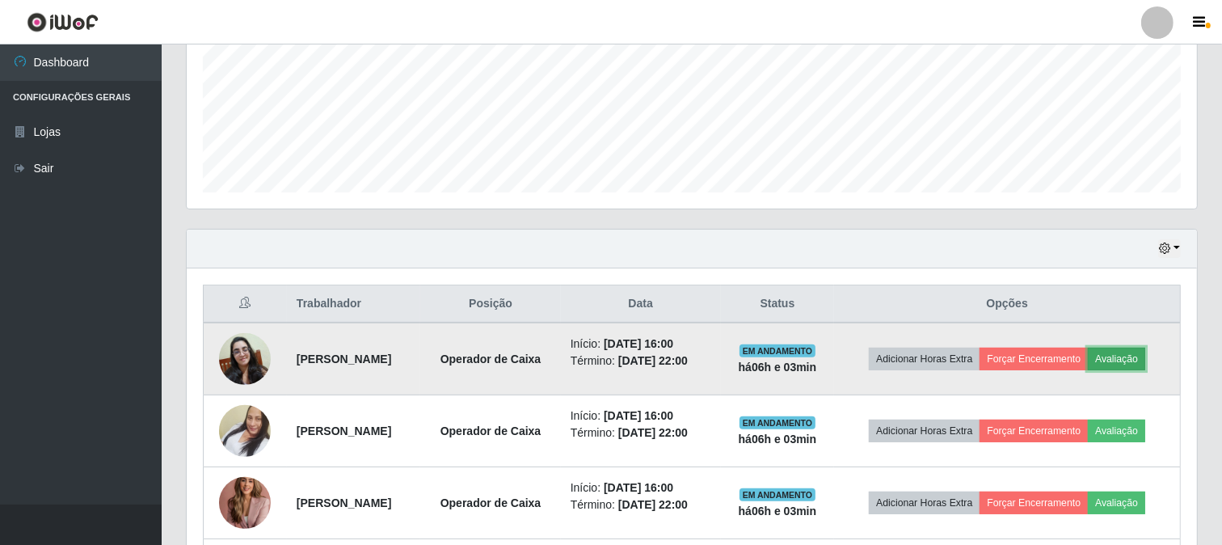
click at [1087, 370] on button "Avaliação" at bounding box center [1115, 358] width 57 height 23
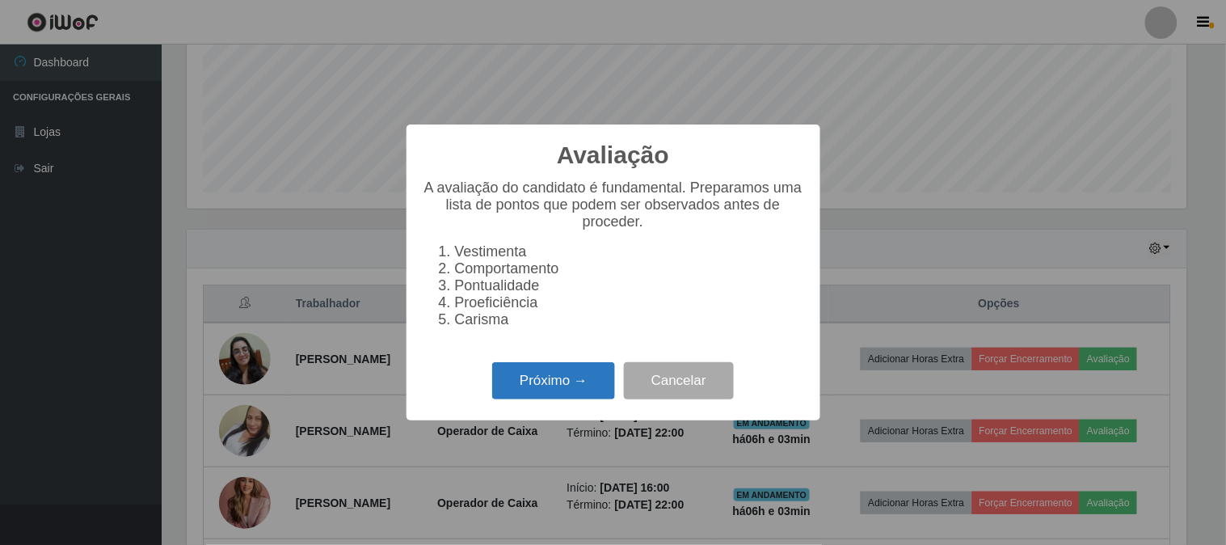
click at [552, 381] on button "Próximo →" at bounding box center [553, 381] width 123 height 38
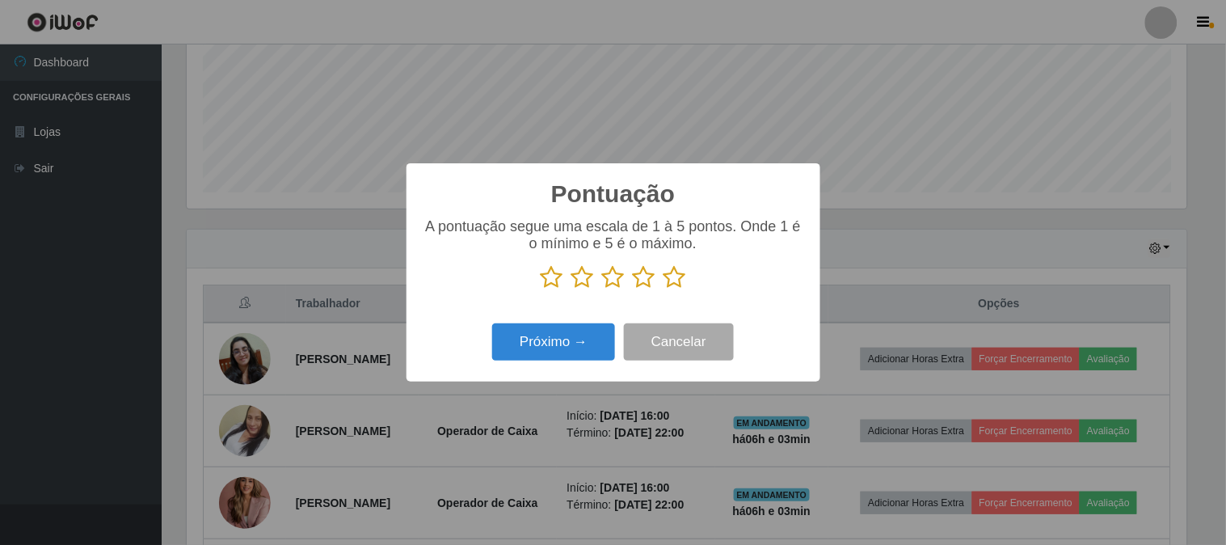
click at [683, 273] on icon at bounding box center [674, 277] width 23 height 24
click at [663, 289] on input "radio" at bounding box center [663, 289] width 0 height 0
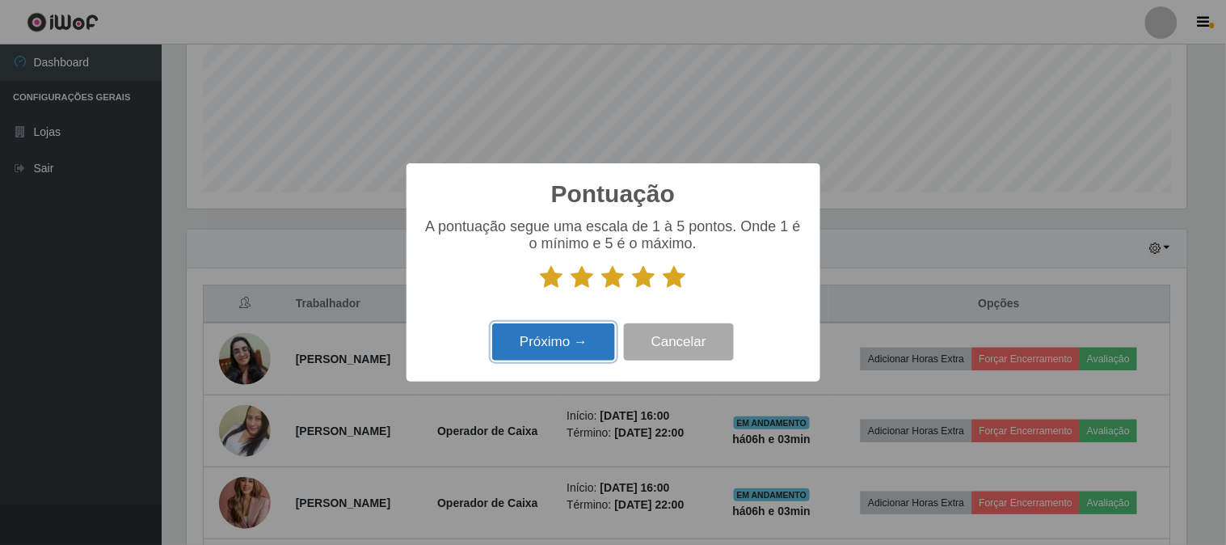
click at [585, 343] on button "Próximo →" at bounding box center [553, 342] width 123 height 38
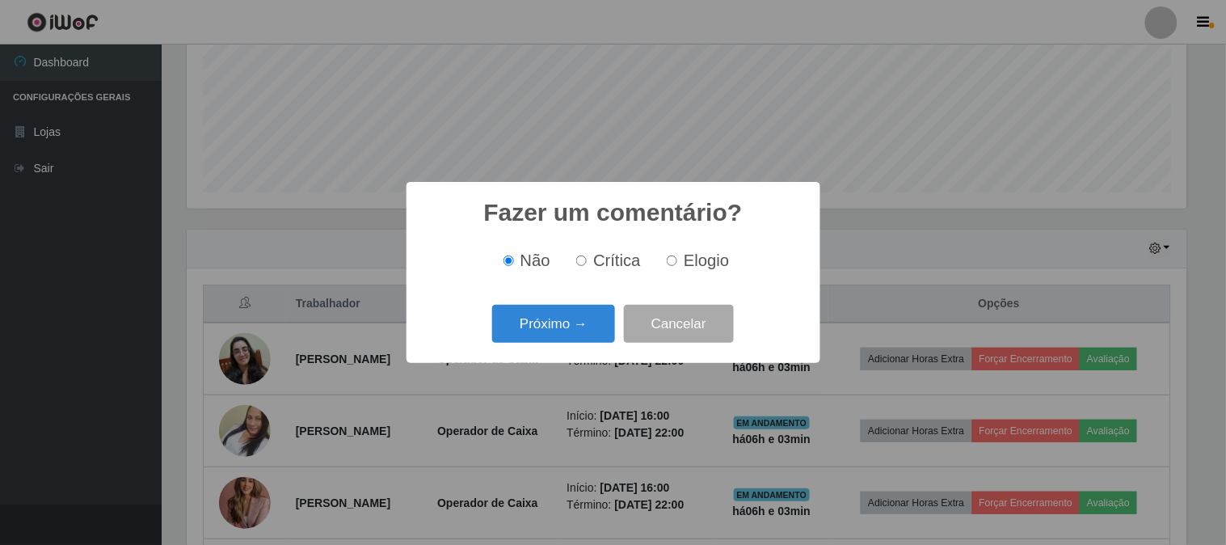
drag, startPoint x: 683, startPoint y: 255, endPoint x: 636, endPoint y: 275, distance: 51.8
click at [681, 257] on label "Elogio" at bounding box center [694, 260] width 69 height 19
click at [677, 257] on input "Elogio" at bounding box center [671, 260] width 11 height 11
radio input "true"
click at [582, 315] on button "Próximo →" at bounding box center [553, 324] width 123 height 38
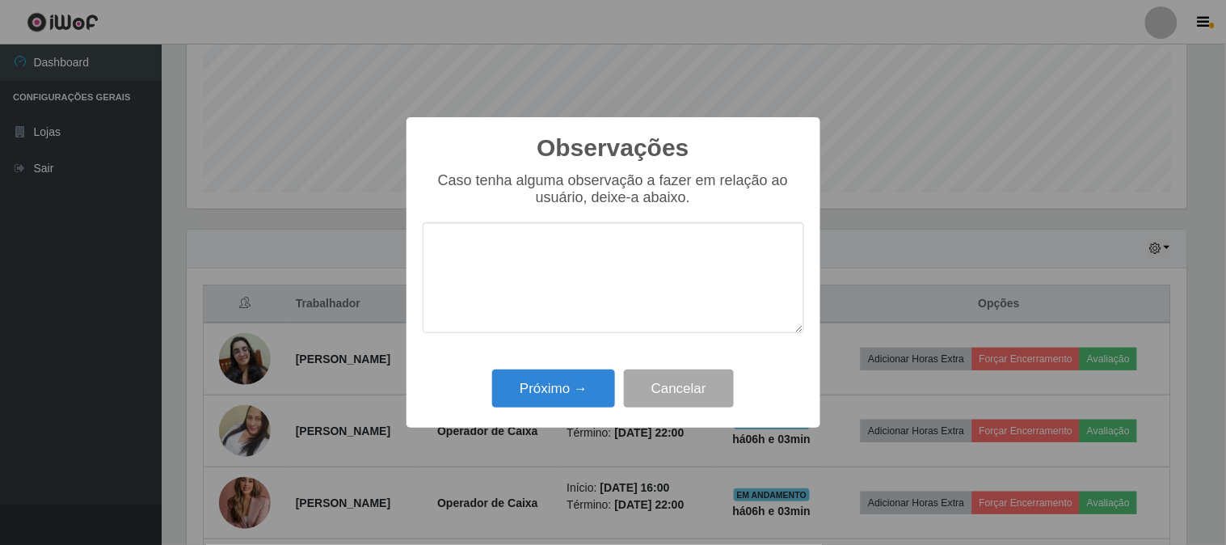
click at [591, 287] on textarea at bounding box center [613, 277] width 381 height 111
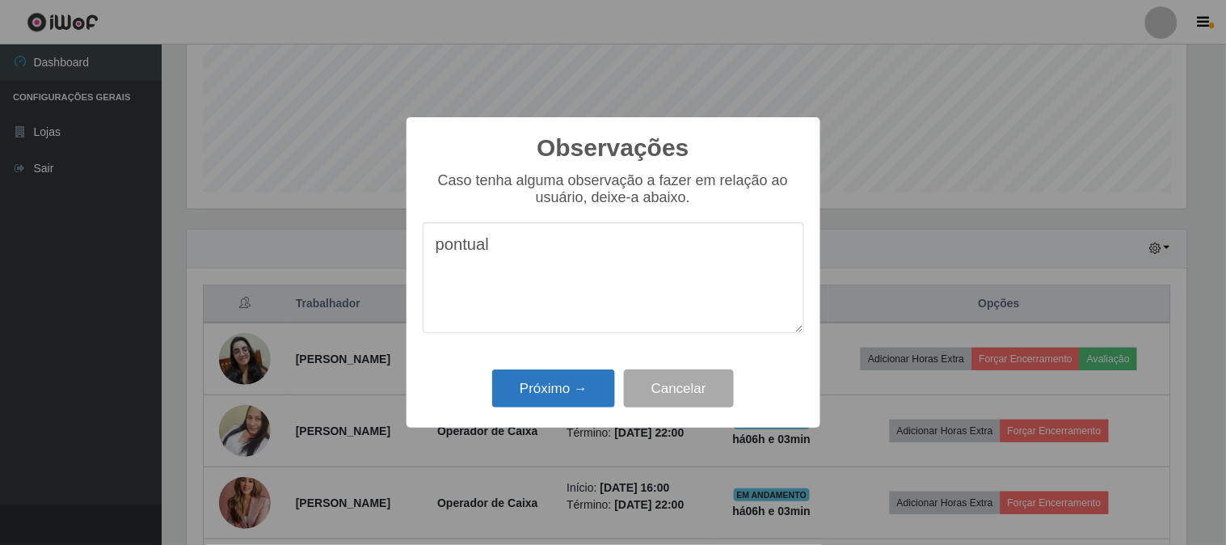
type textarea "pontual"
click at [522, 386] on button "Próximo →" at bounding box center [553, 388] width 123 height 38
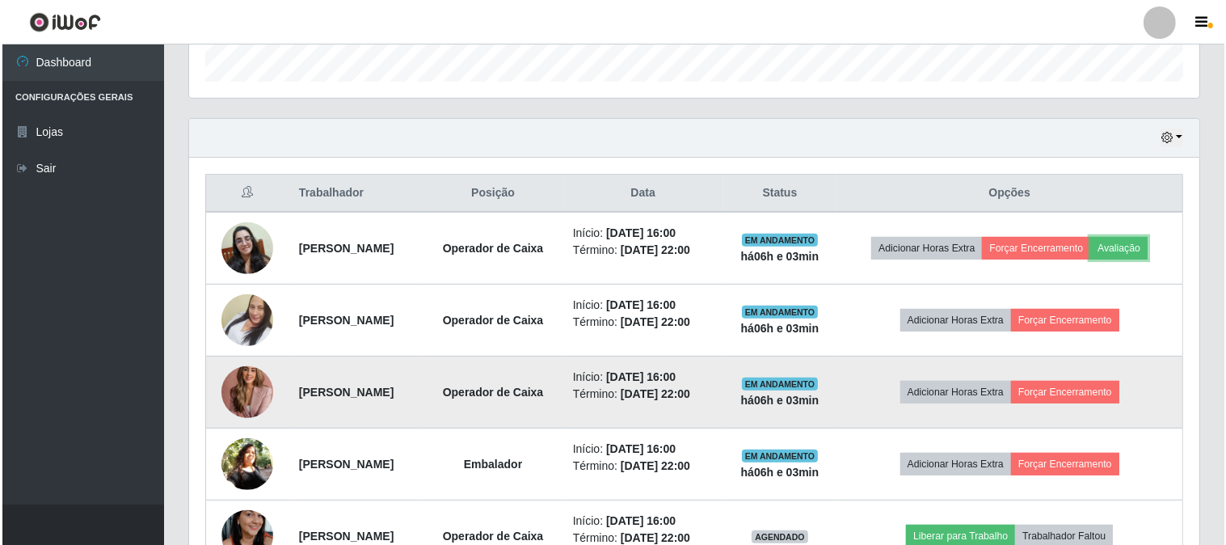
scroll to position [655, 0]
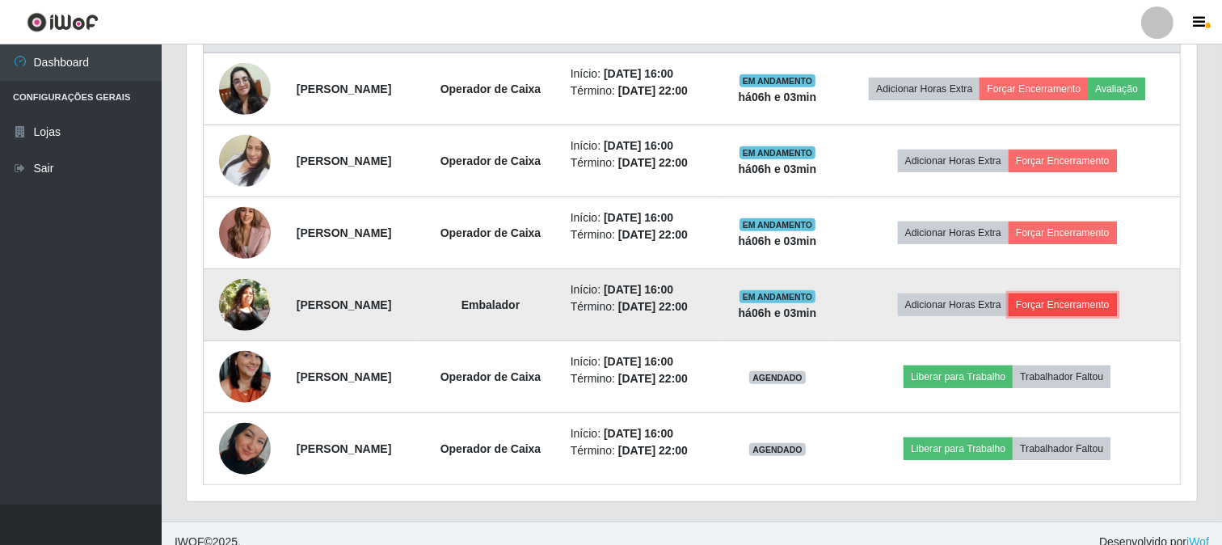
click at [1103, 316] on button "Forçar Encerramento" at bounding box center [1062, 304] width 108 height 23
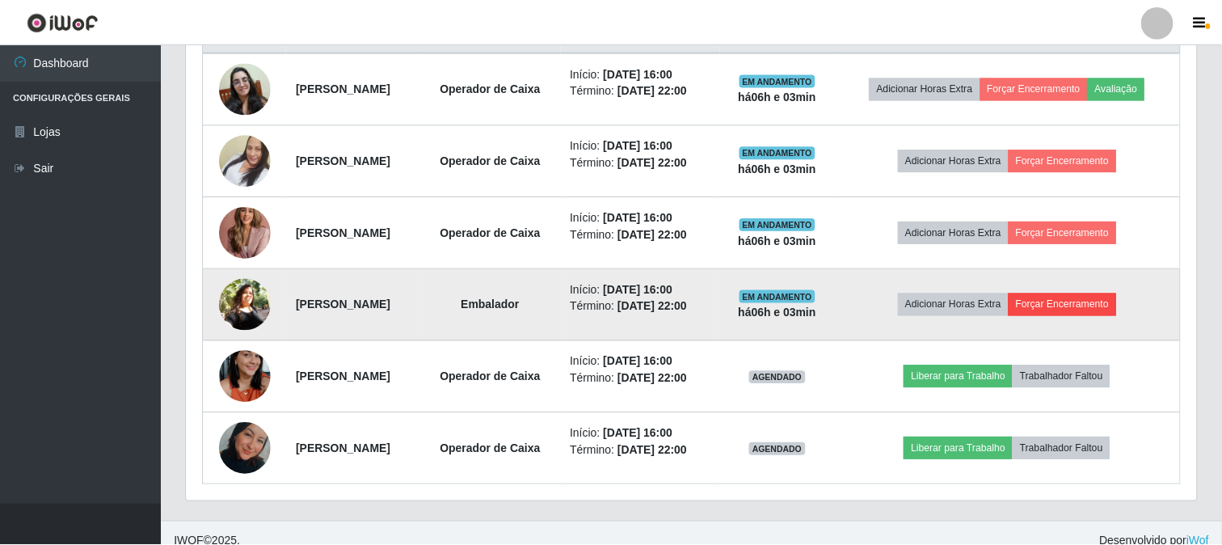
scroll to position [334, 999]
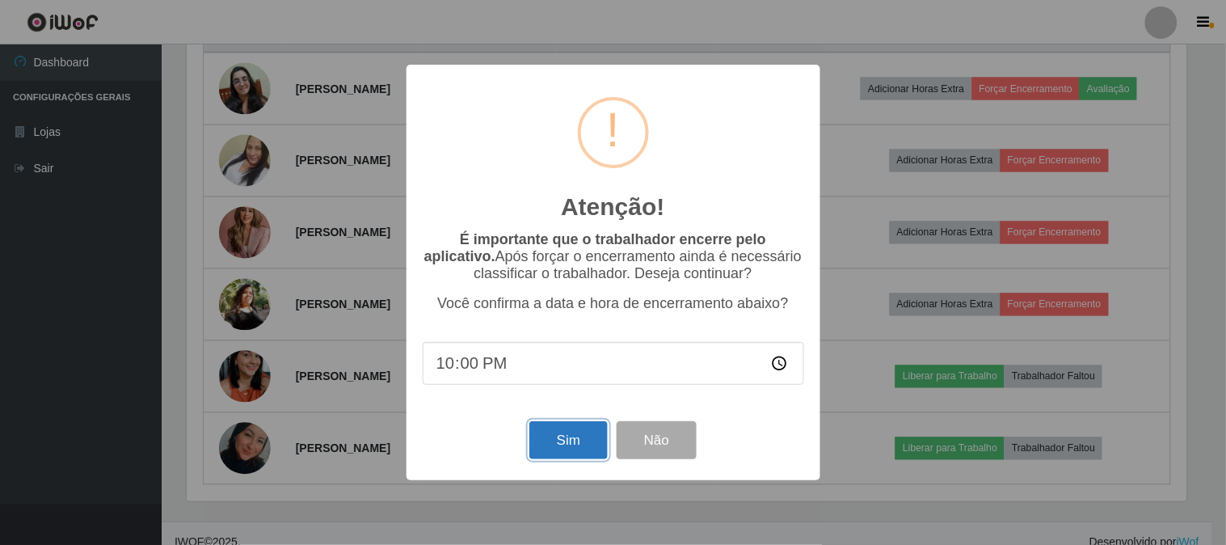
click at [562, 443] on button "Sim" at bounding box center [568, 440] width 78 height 38
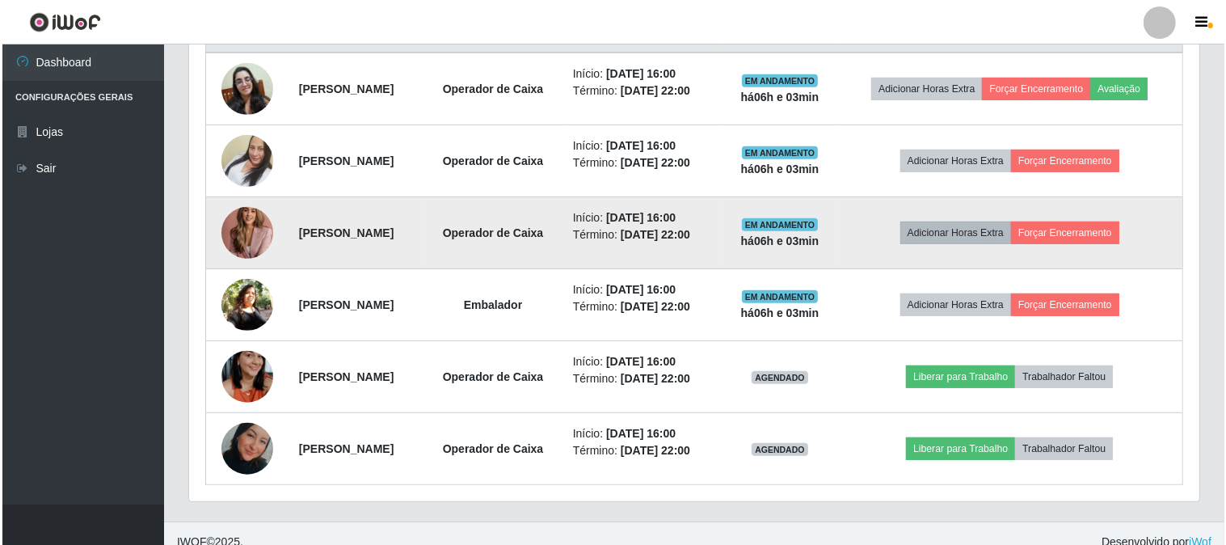
scroll to position [240, 0]
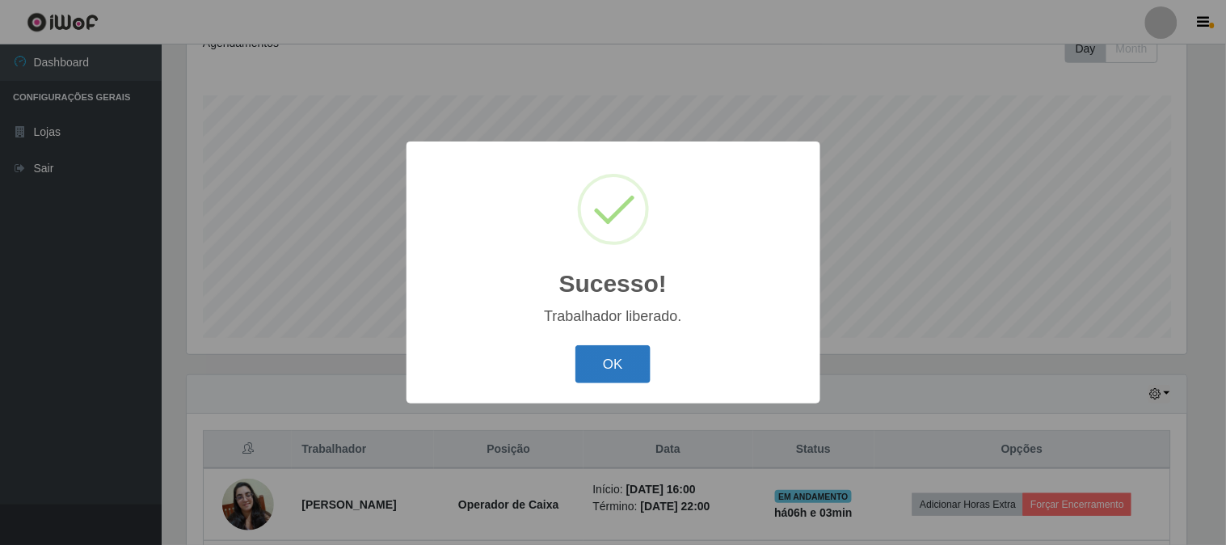
click at [608, 366] on button "OK" at bounding box center [612, 364] width 75 height 38
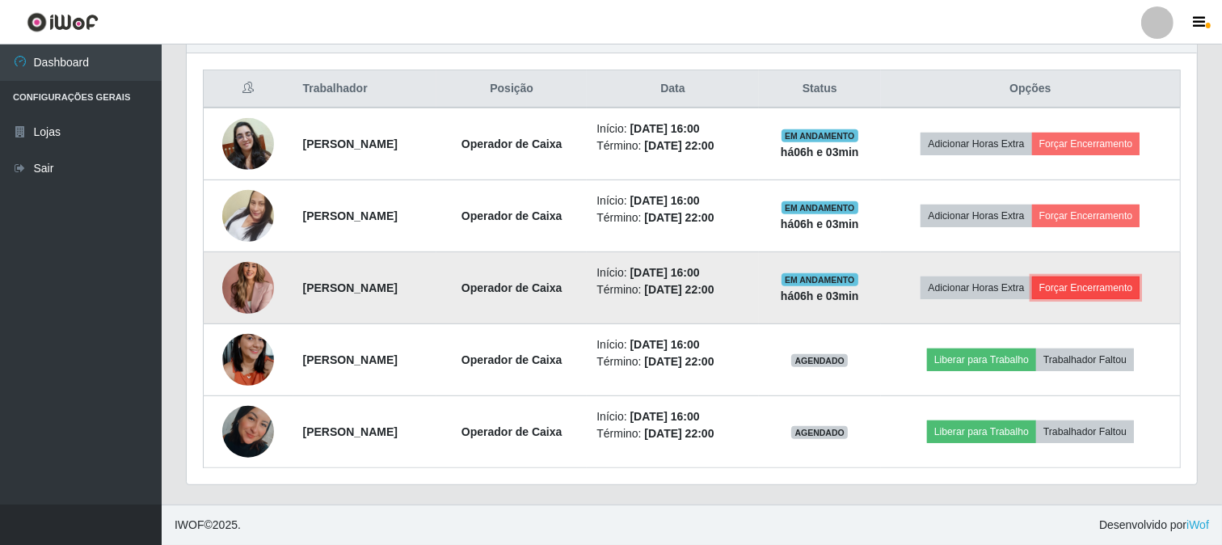
click at [1100, 281] on button "Forçar Encerramento" at bounding box center [1086, 287] width 108 height 23
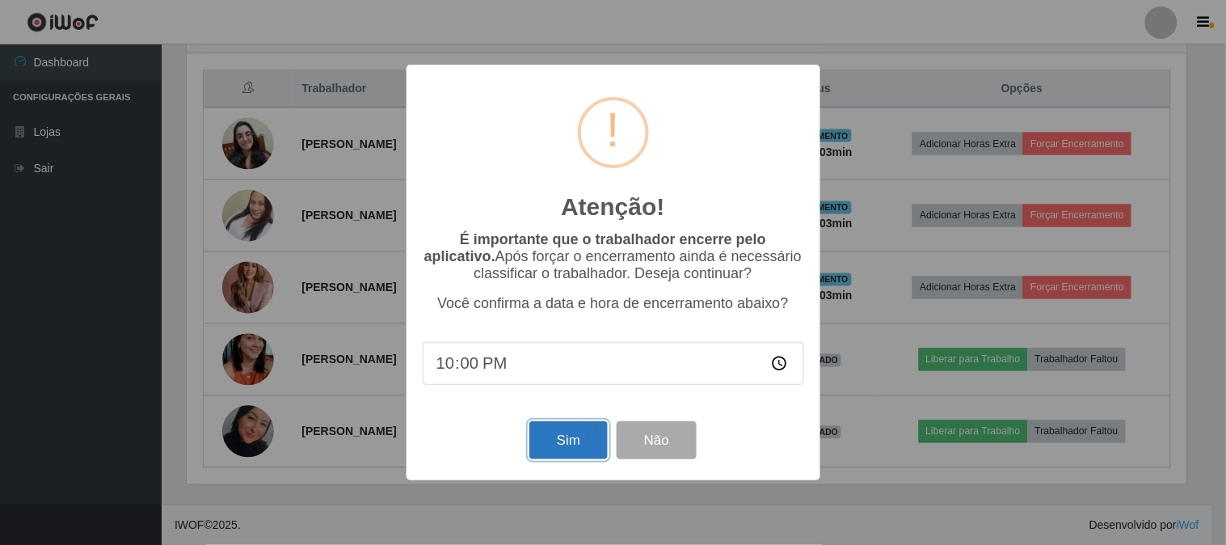
click at [553, 450] on button "Sim" at bounding box center [568, 440] width 78 height 38
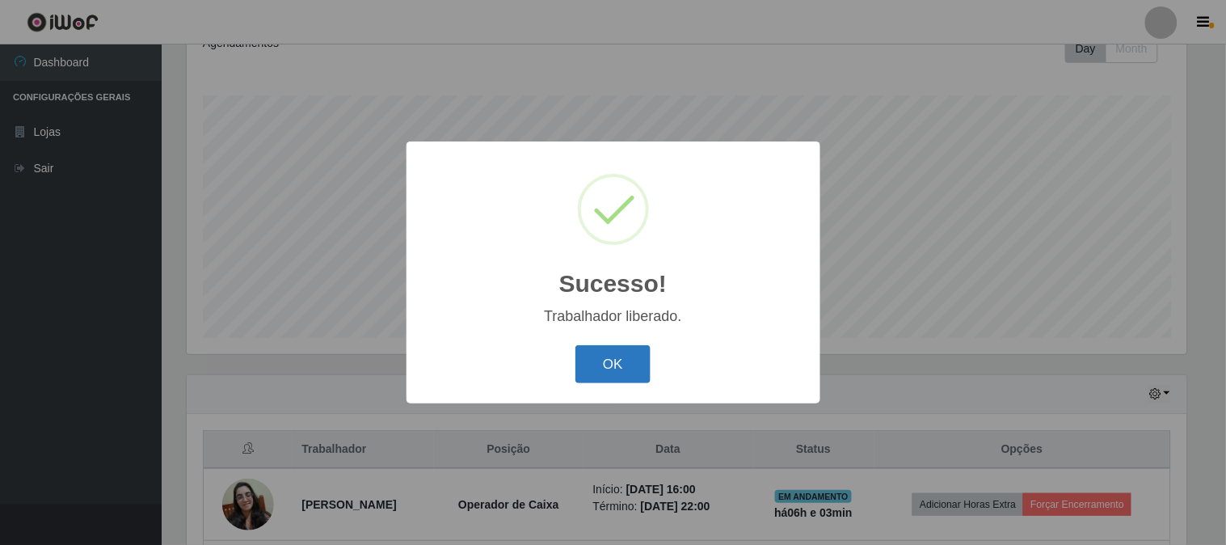
click at [635, 360] on button "OK" at bounding box center [612, 364] width 75 height 38
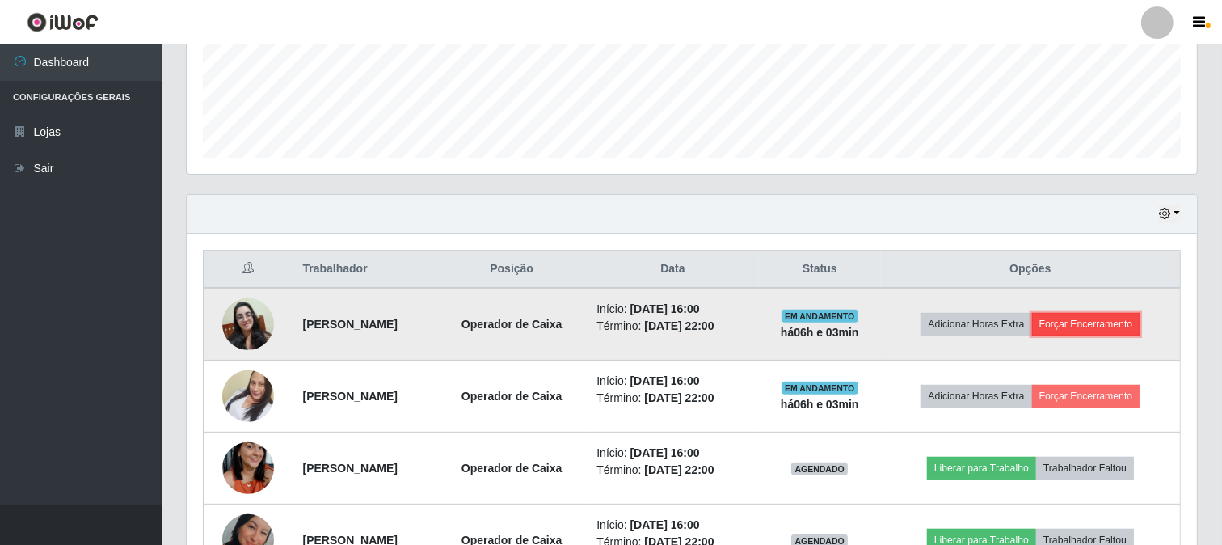
click at [1070, 320] on button "Forçar Encerramento" at bounding box center [1086, 324] width 108 height 23
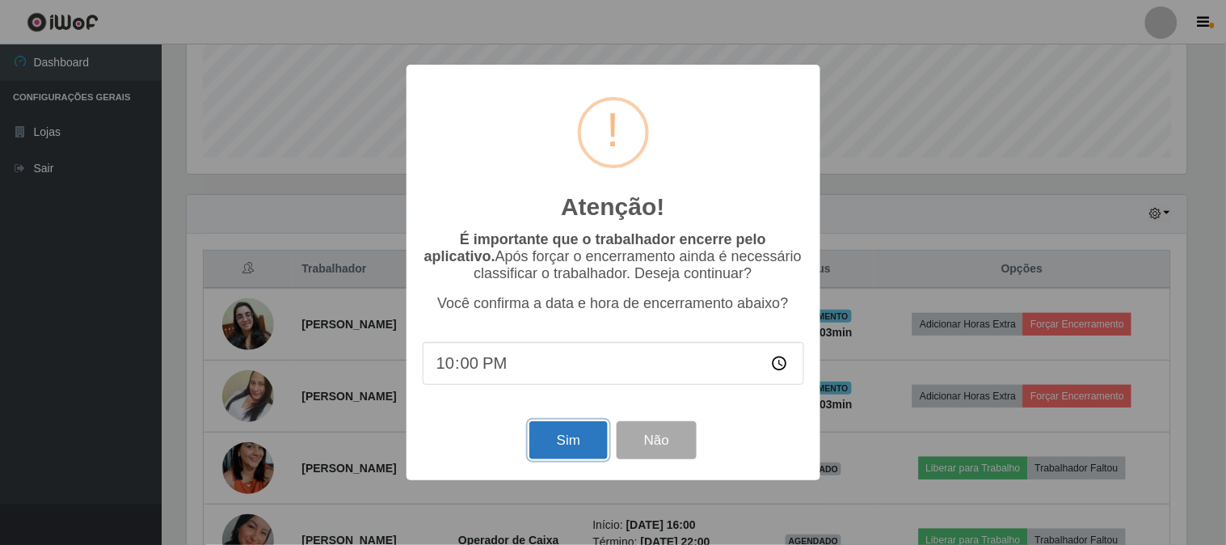
click at [586, 439] on button "Sim" at bounding box center [568, 440] width 78 height 38
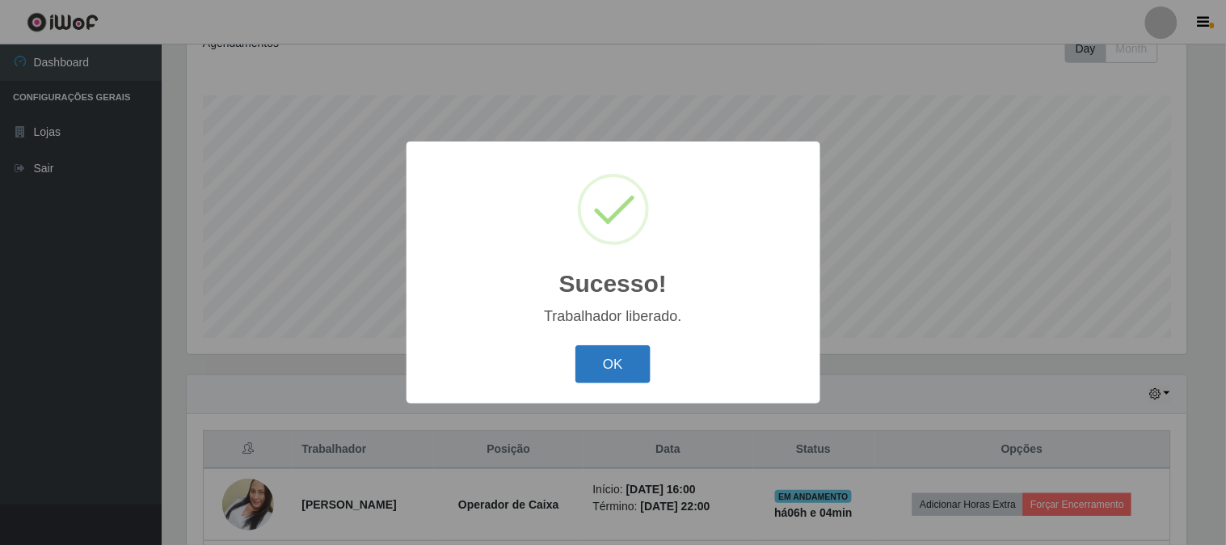
click at [598, 368] on button "OK" at bounding box center [612, 364] width 75 height 38
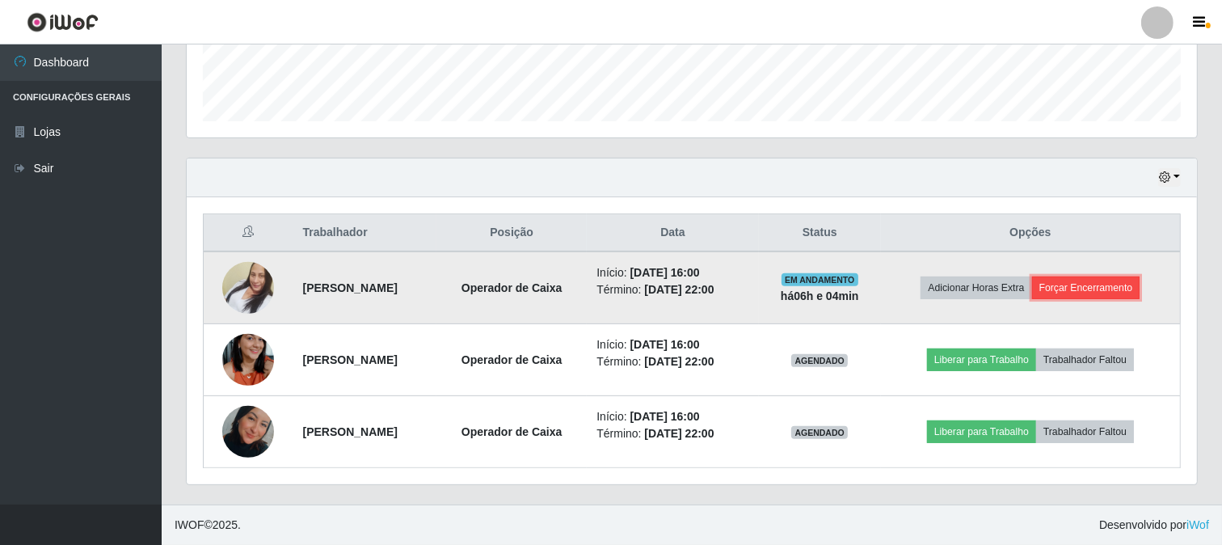
click at [1072, 280] on button "Forçar Encerramento" at bounding box center [1086, 287] width 108 height 23
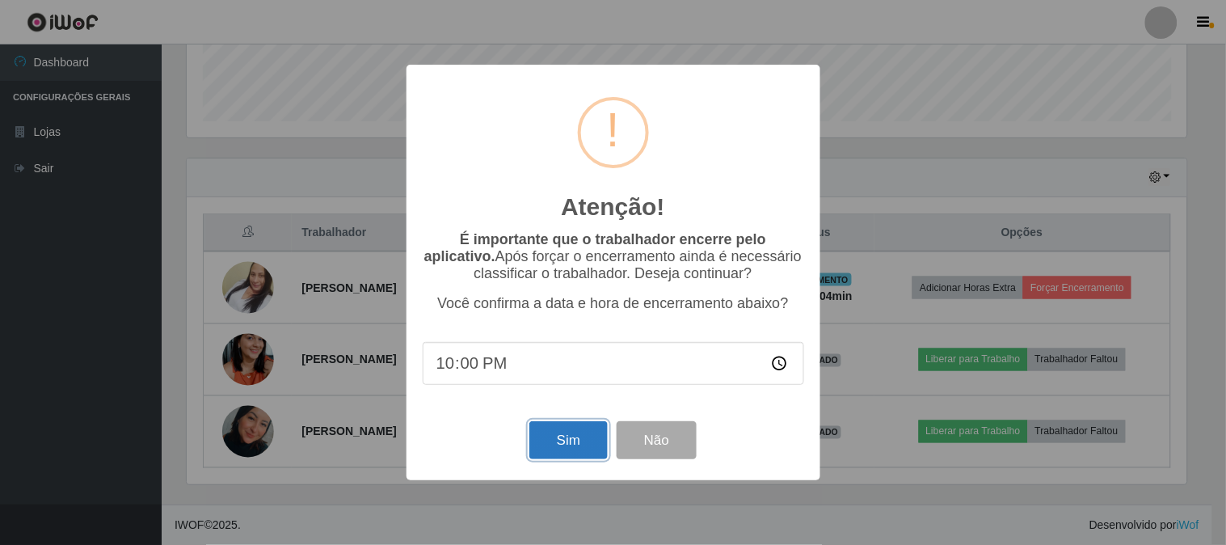
click at [571, 434] on button "Sim" at bounding box center [568, 440] width 78 height 38
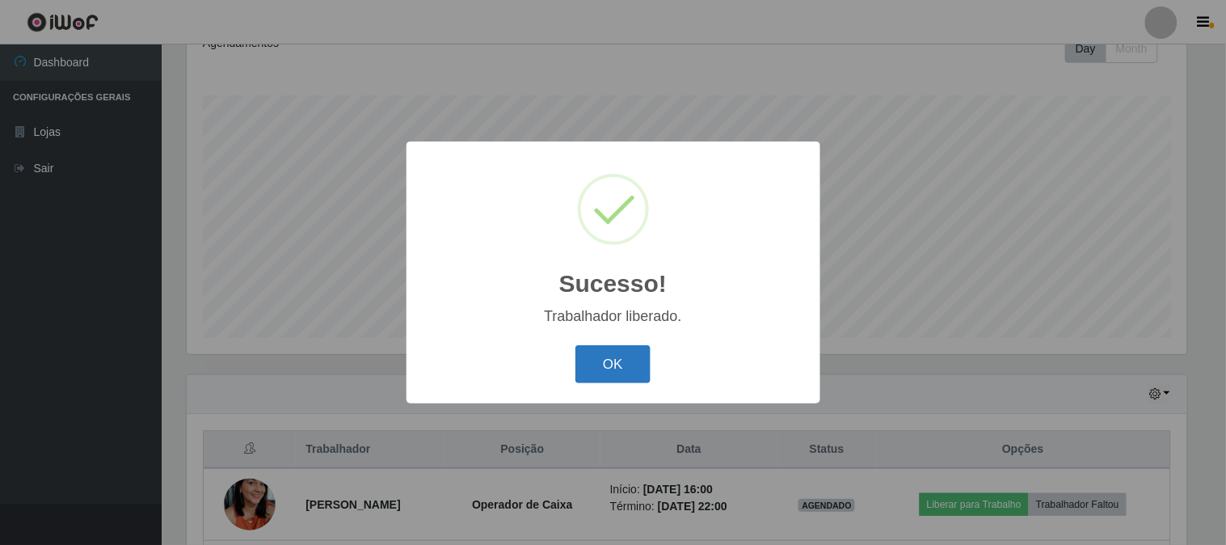
click at [616, 365] on button "OK" at bounding box center [612, 364] width 75 height 38
